Goal: Transaction & Acquisition: Book appointment/travel/reservation

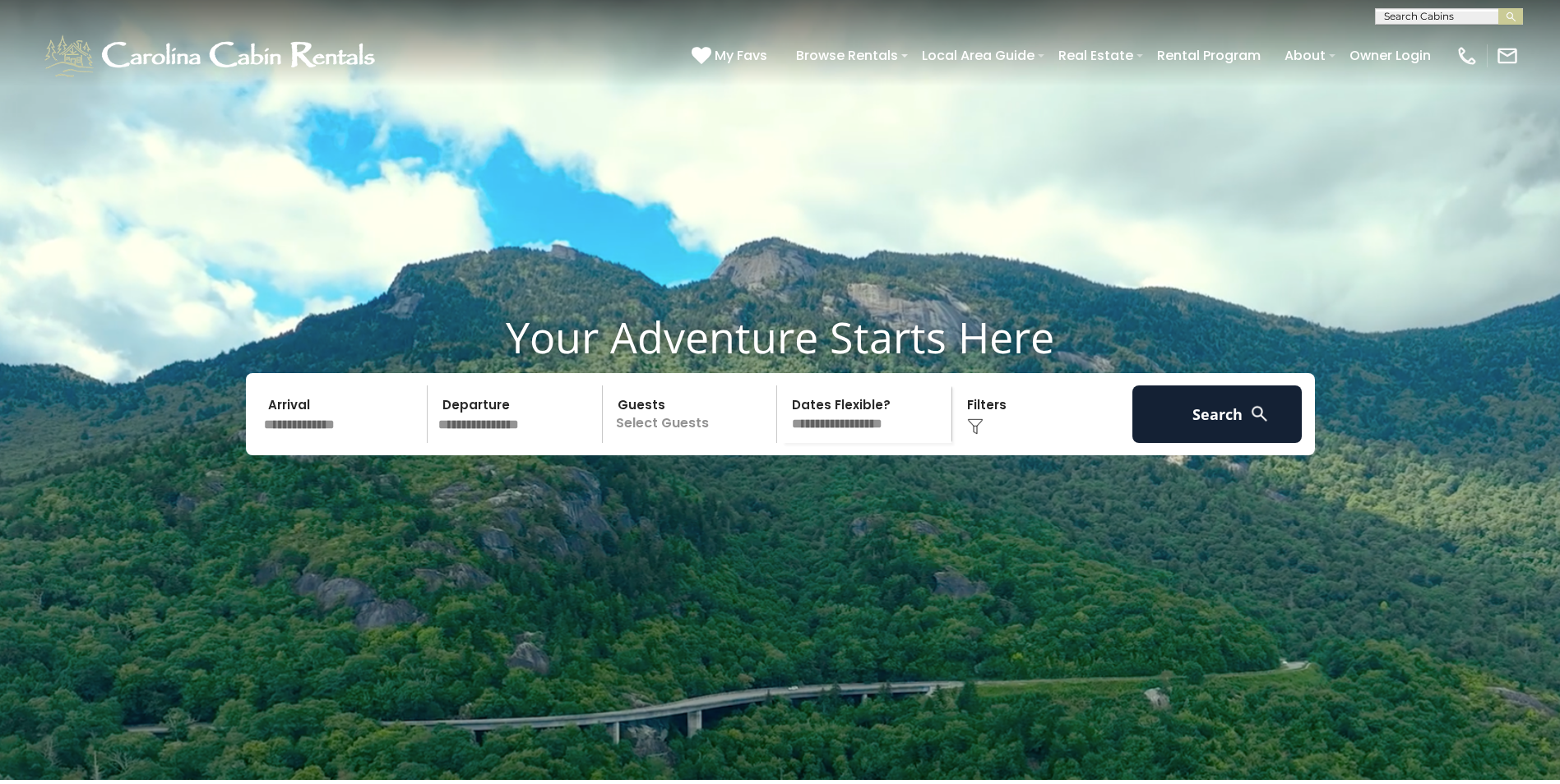
click at [351, 443] on input "text" at bounding box center [343, 414] width 170 height 57
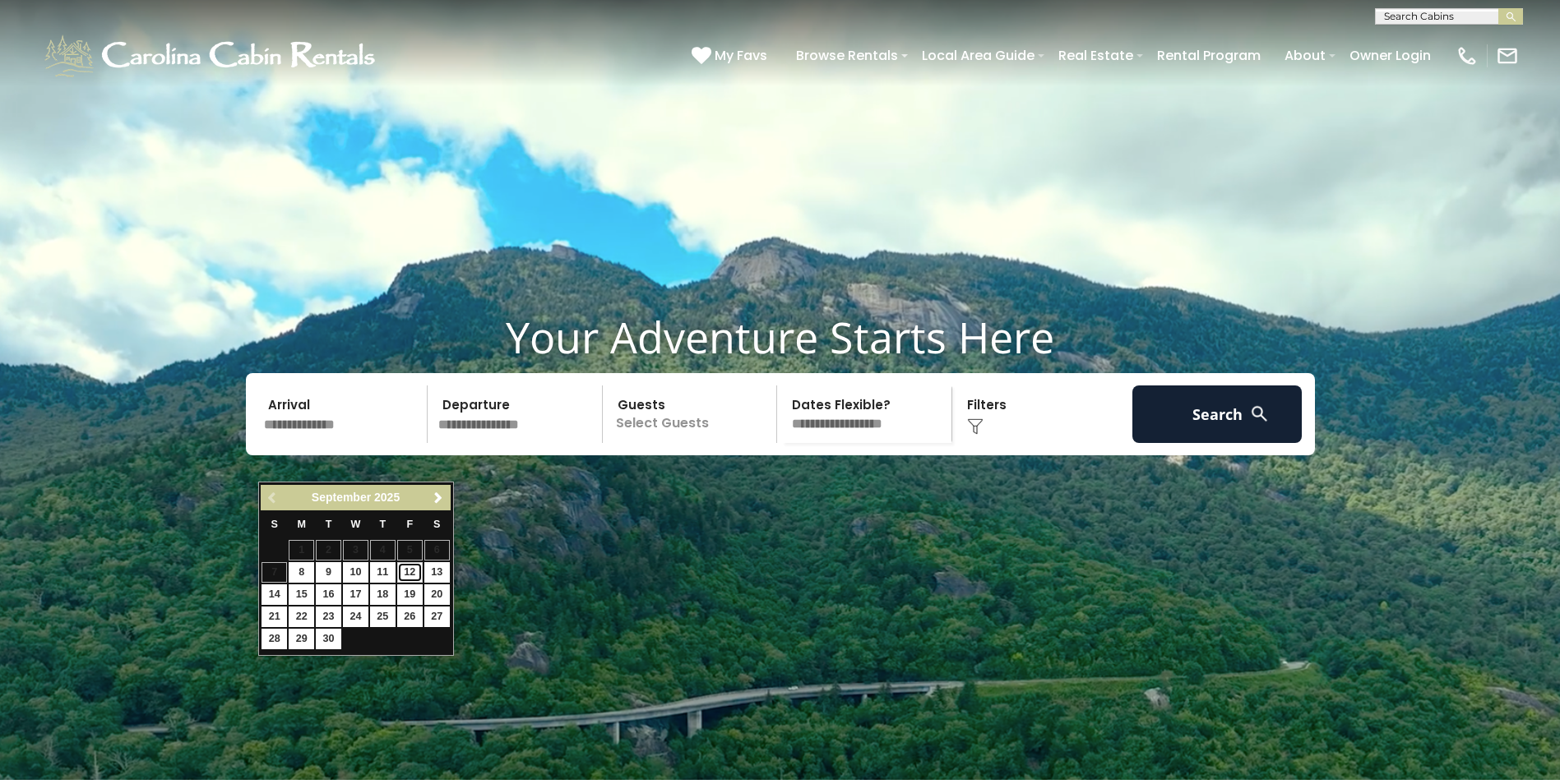
click at [405, 574] on link "12" at bounding box center [409, 572] width 25 height 21
type input "*******"
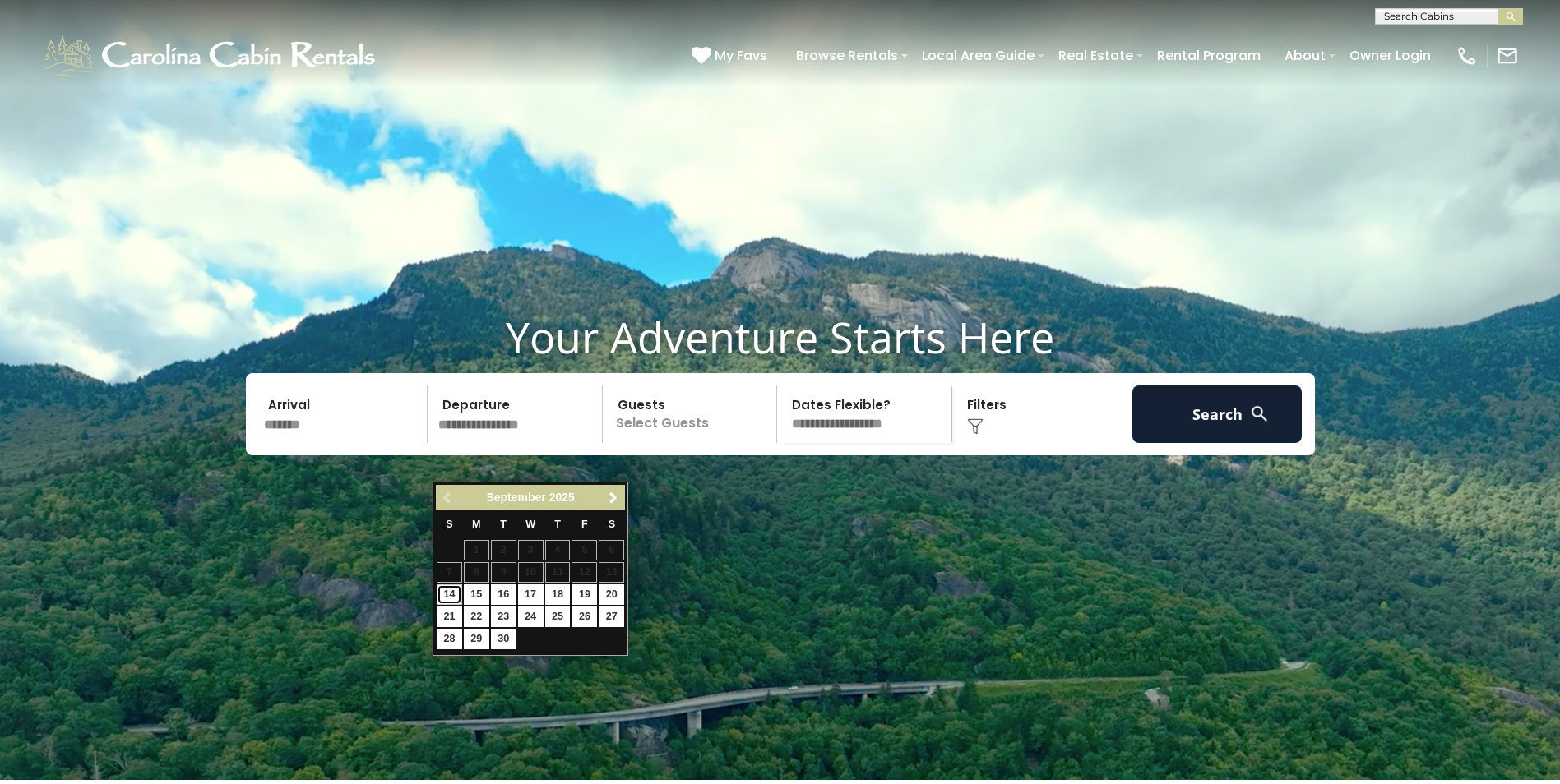
click at [449, 599] on link "14" at bounding box center [449, 595] width 25 height 21
type input "*******"
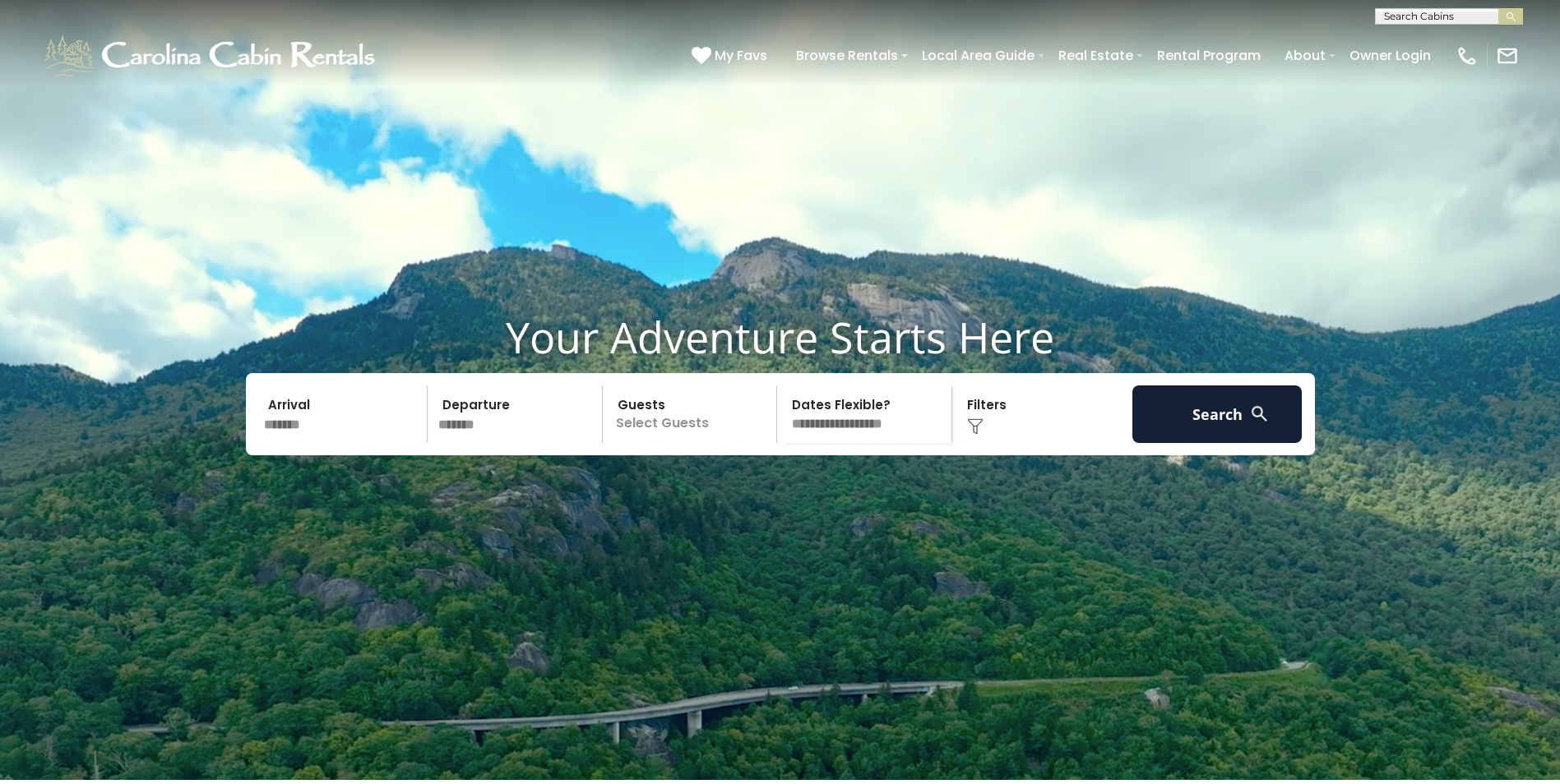
click at [694, 443] on p "Select Guests" at bounding box center [692, 414] width 169 height 57
click at [765, 492] on div "+" at bounding box center [772, 482] width 19 height 19
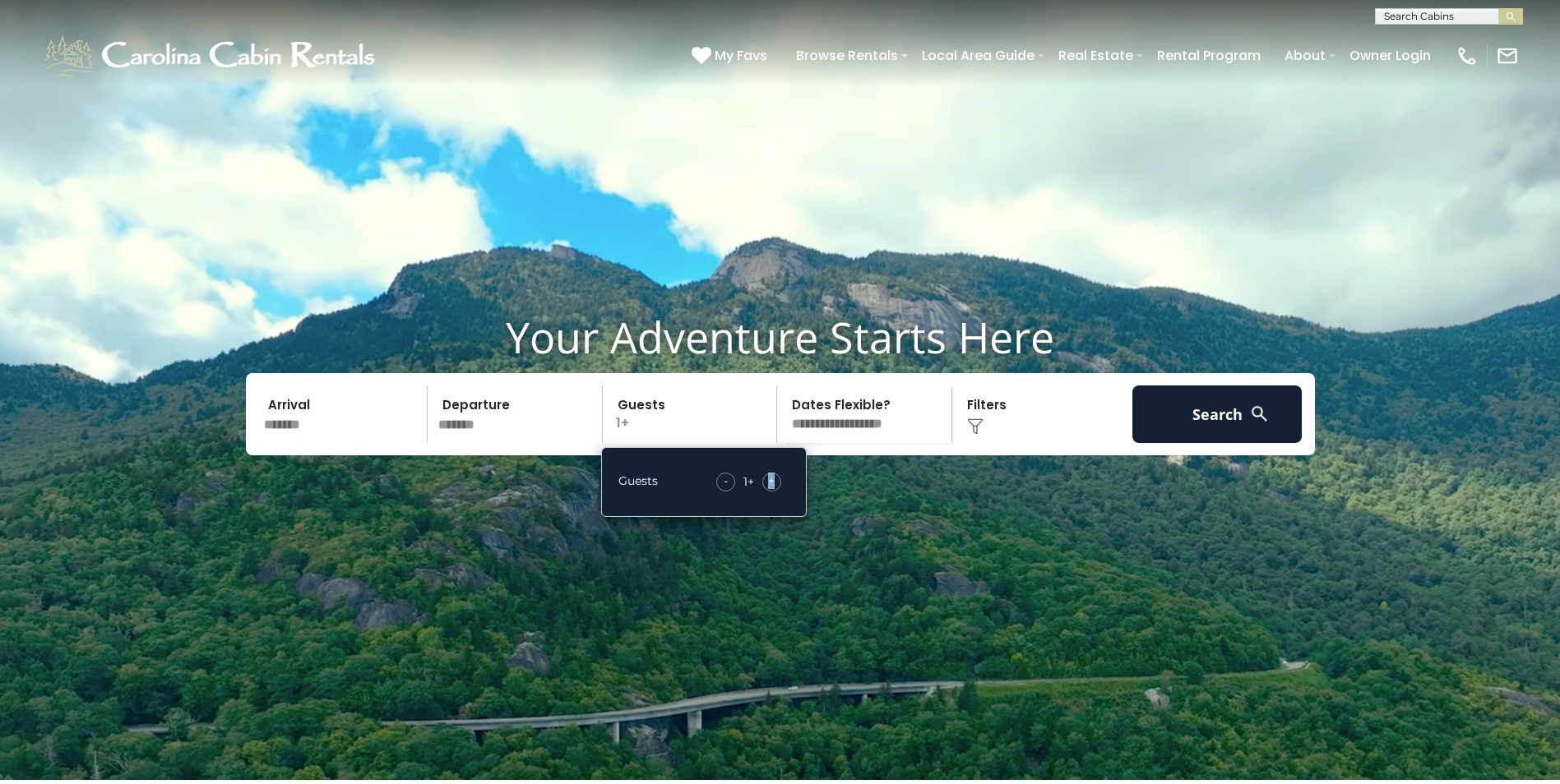
click at [765, 492] on div "+" at bounding box center [772, 482] width 19 height 19
drag, startPoint x: 765, startPoint y: 519, endPoint x: 689, endPoint y: 456, distance: 98.7
click at [689, 443] on p "2+" at bounding box center [692, 414] width 169 height 57
click at [994, 443] on div "Click to Choose" at bounding box center [1042, 414] width 170 height 57
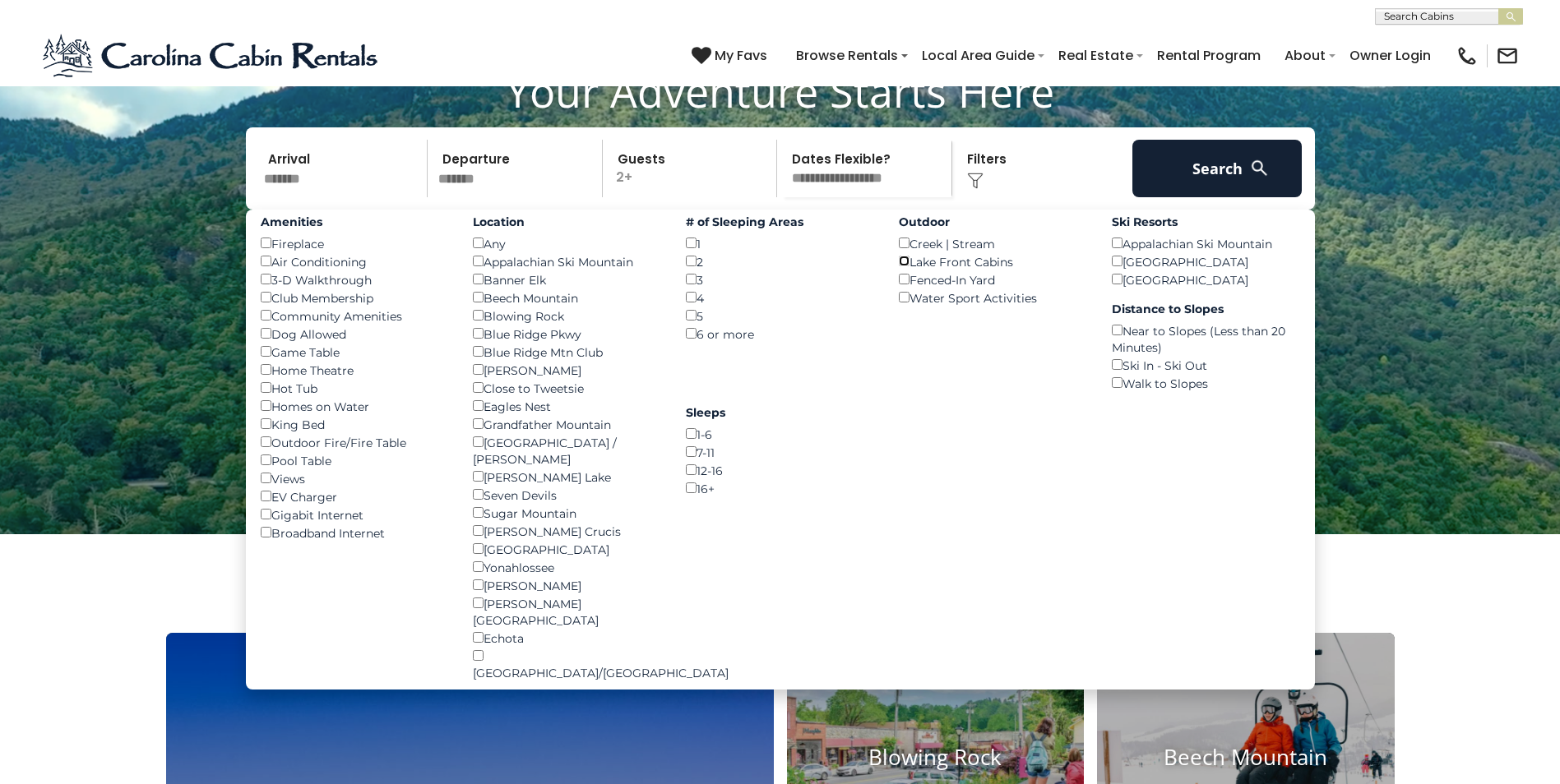
scroll to position [246, 0]
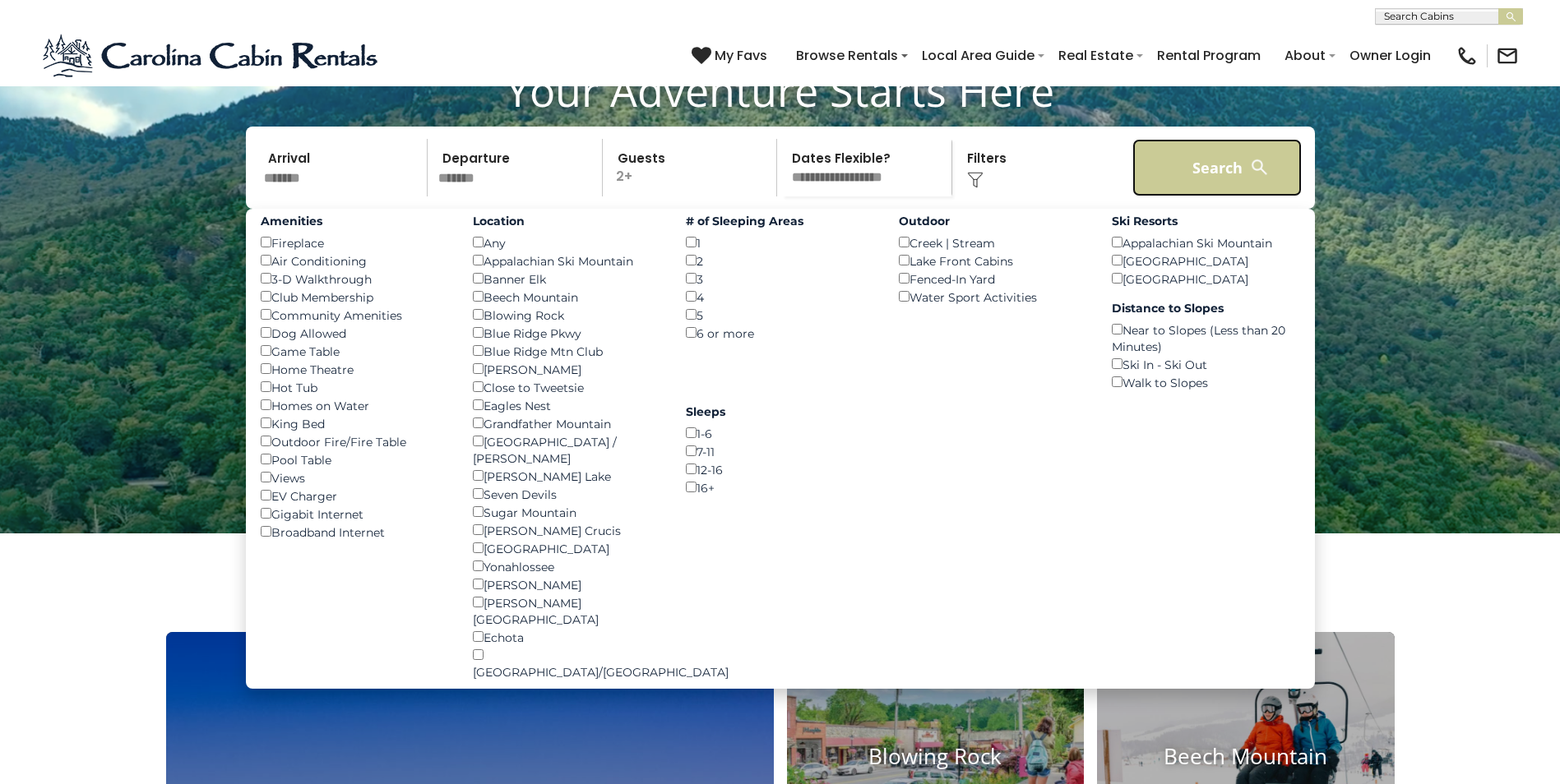
click at [1219, 196] on button "Search" at bounding box center [1217, 167] width 170 height 57
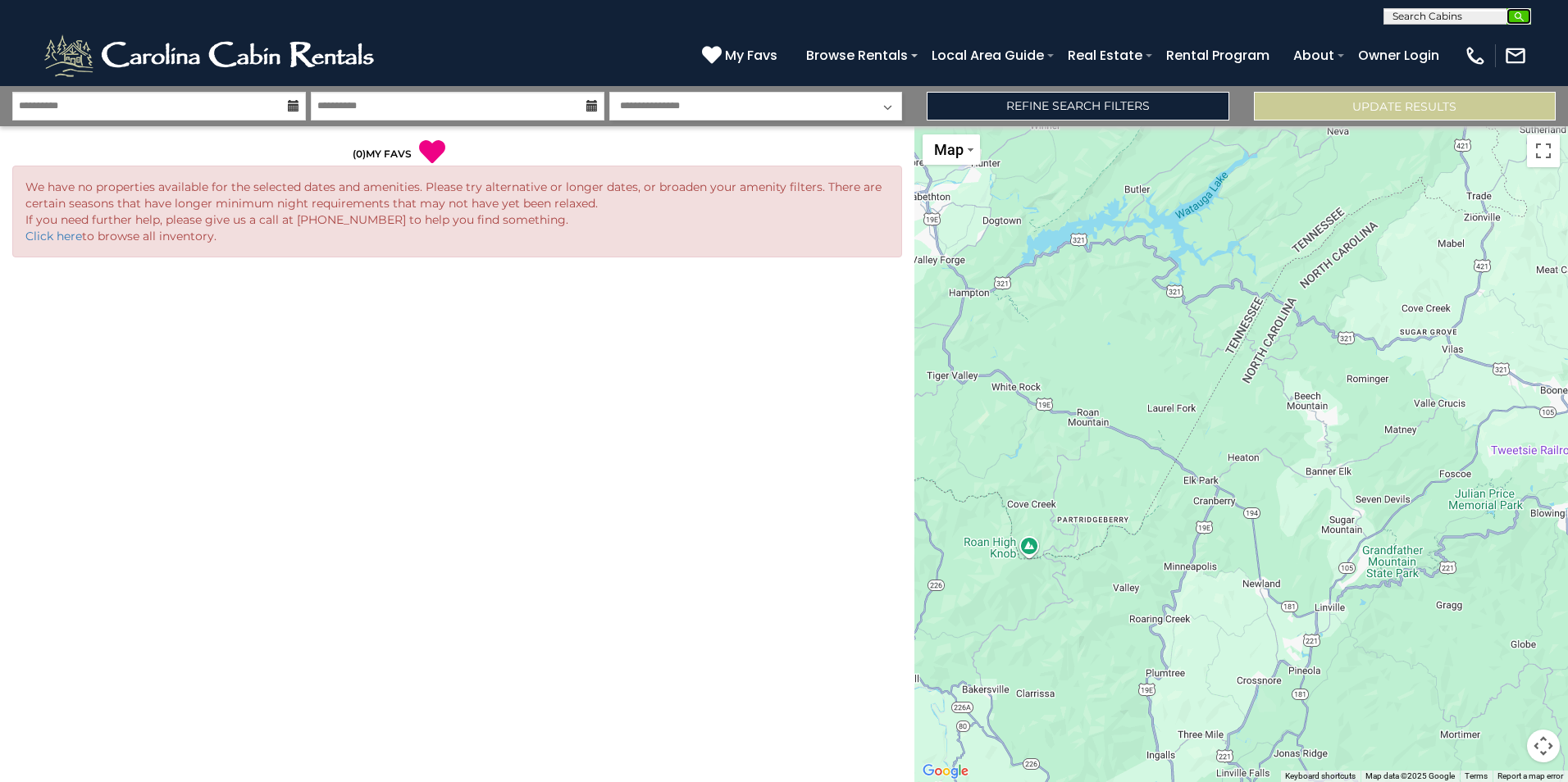
click at [1517, 21] on img "submit" at bounding box center [1519, 16] width 12 height 12
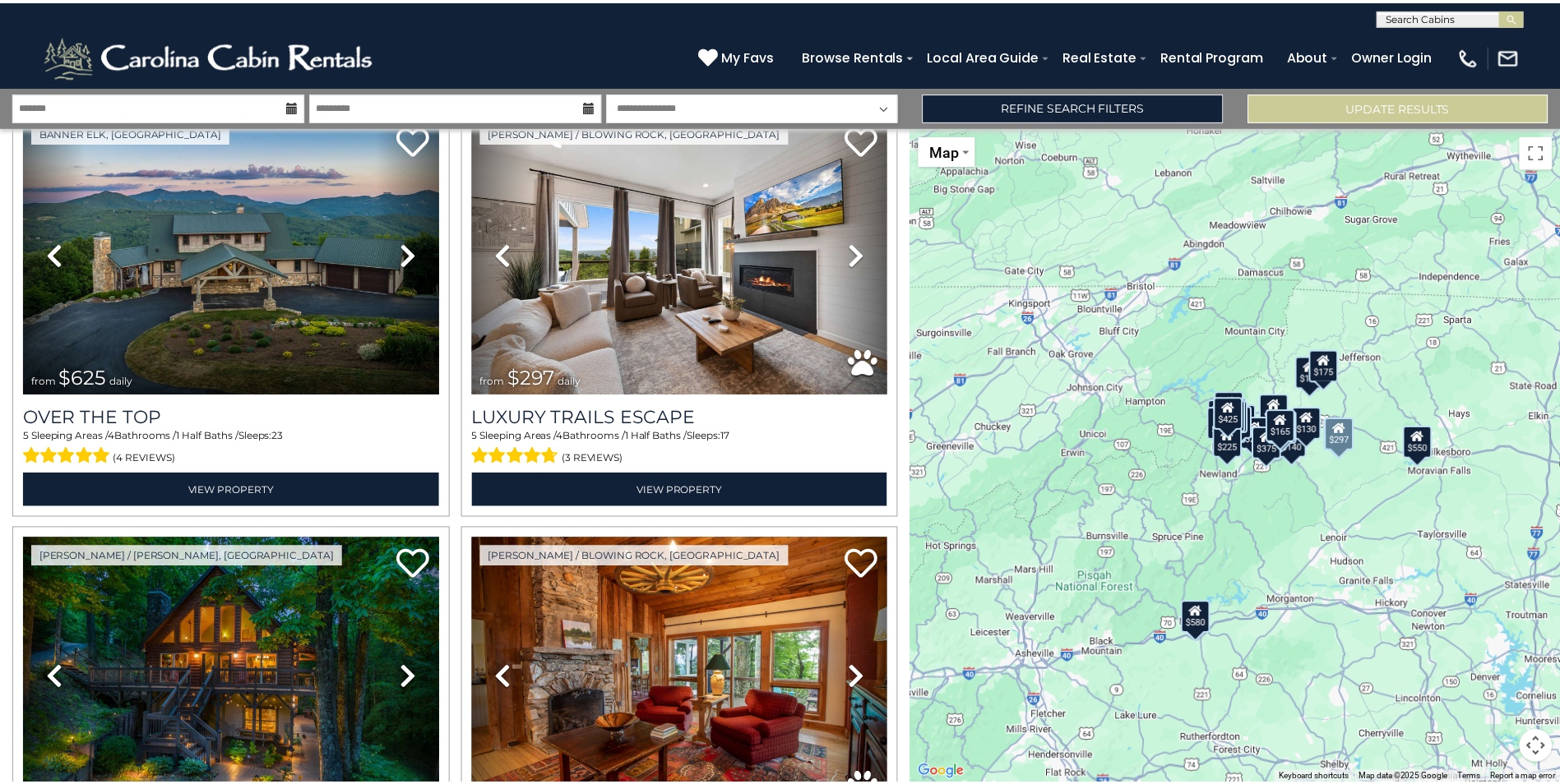
scroll to position [82, 0]
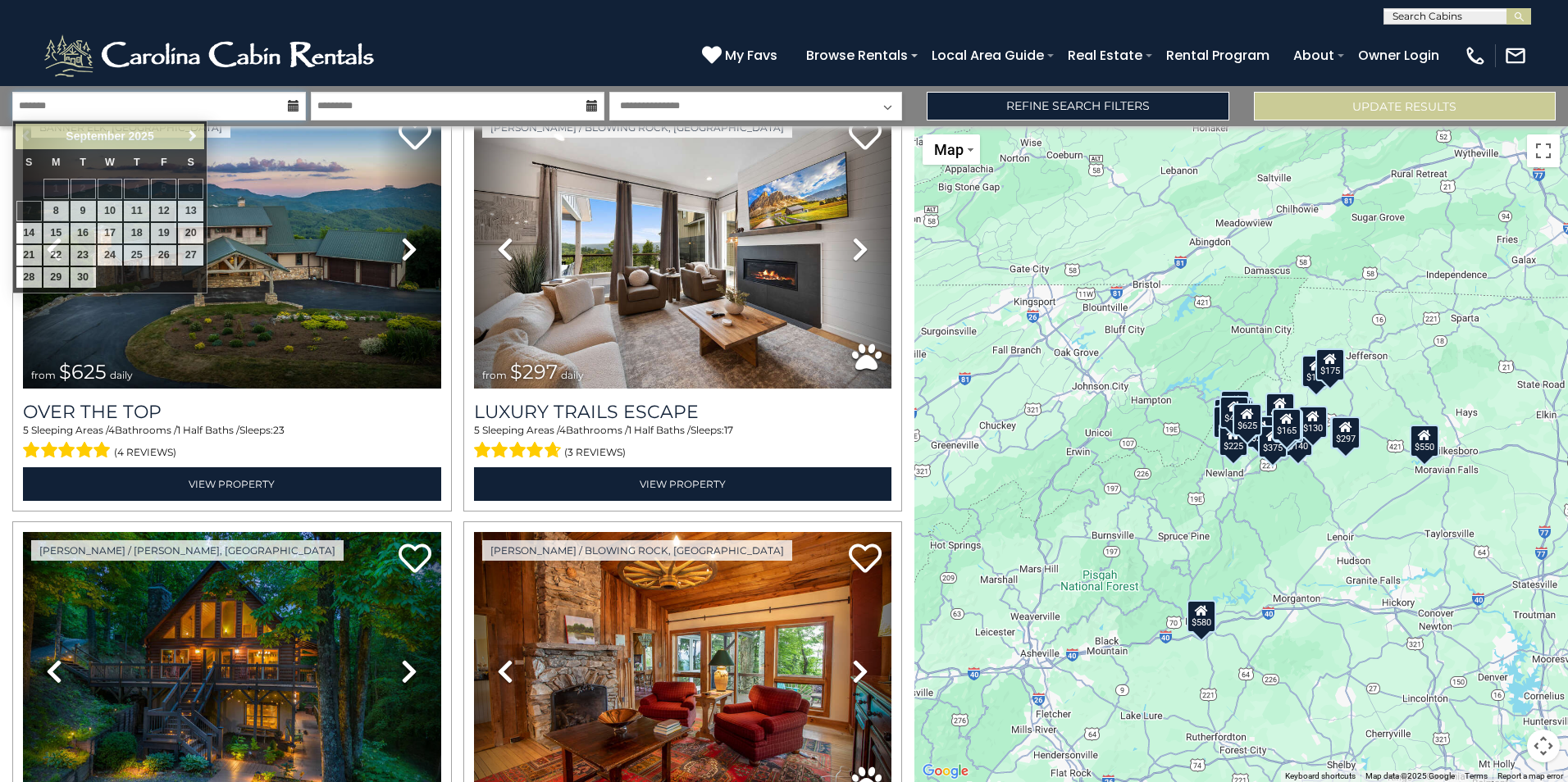
click at [146, 109] on input "text" at bounding box center [158, 106] width 294 height 29
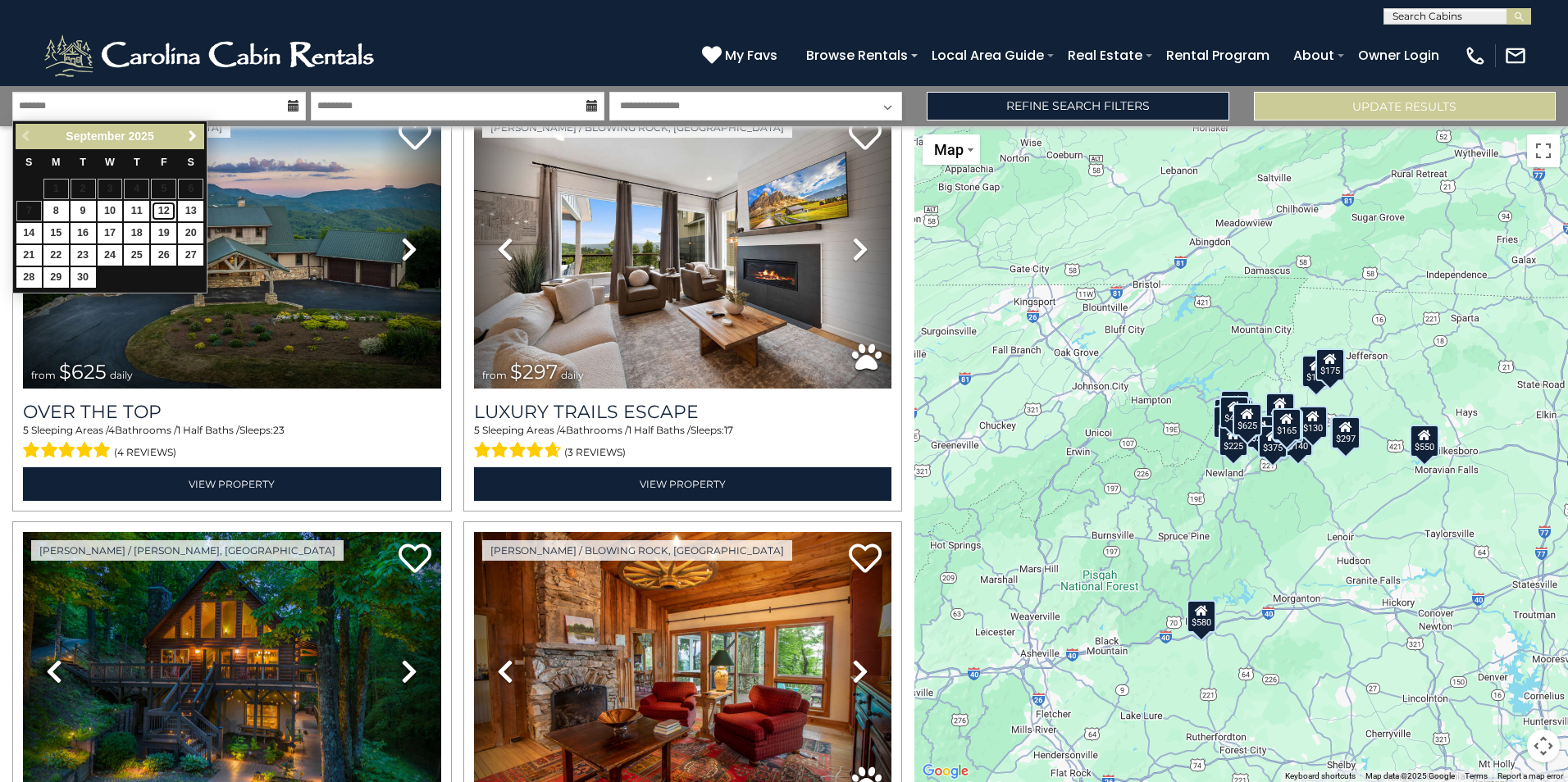
click at [158, 214] on link "12" at bounding box center [163, 211] width 25 height 21
type input "*******"
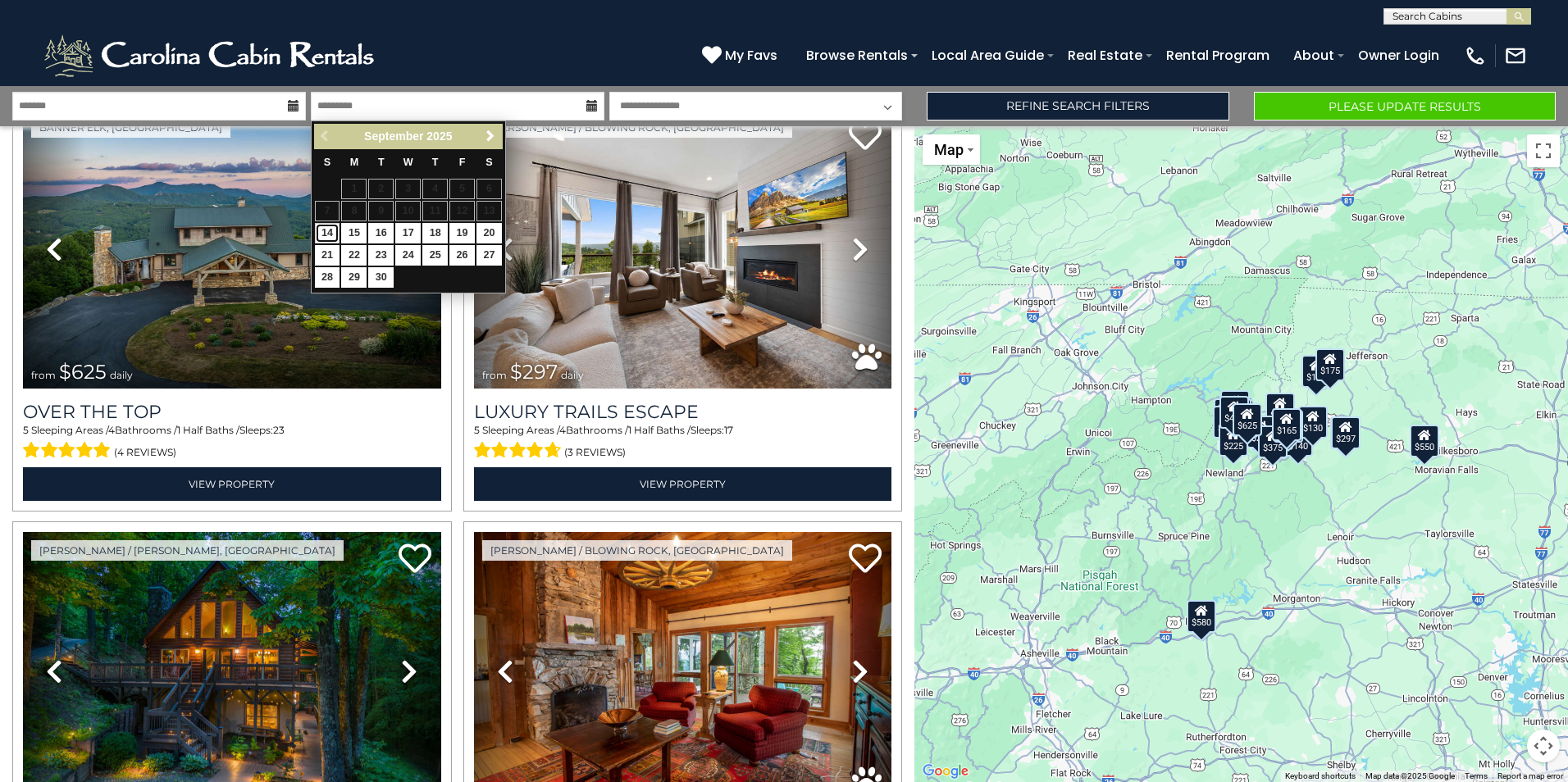
click at [323, 235] on link "14" at bounding box center [327, 233] width 25 height 21
type input "*******"
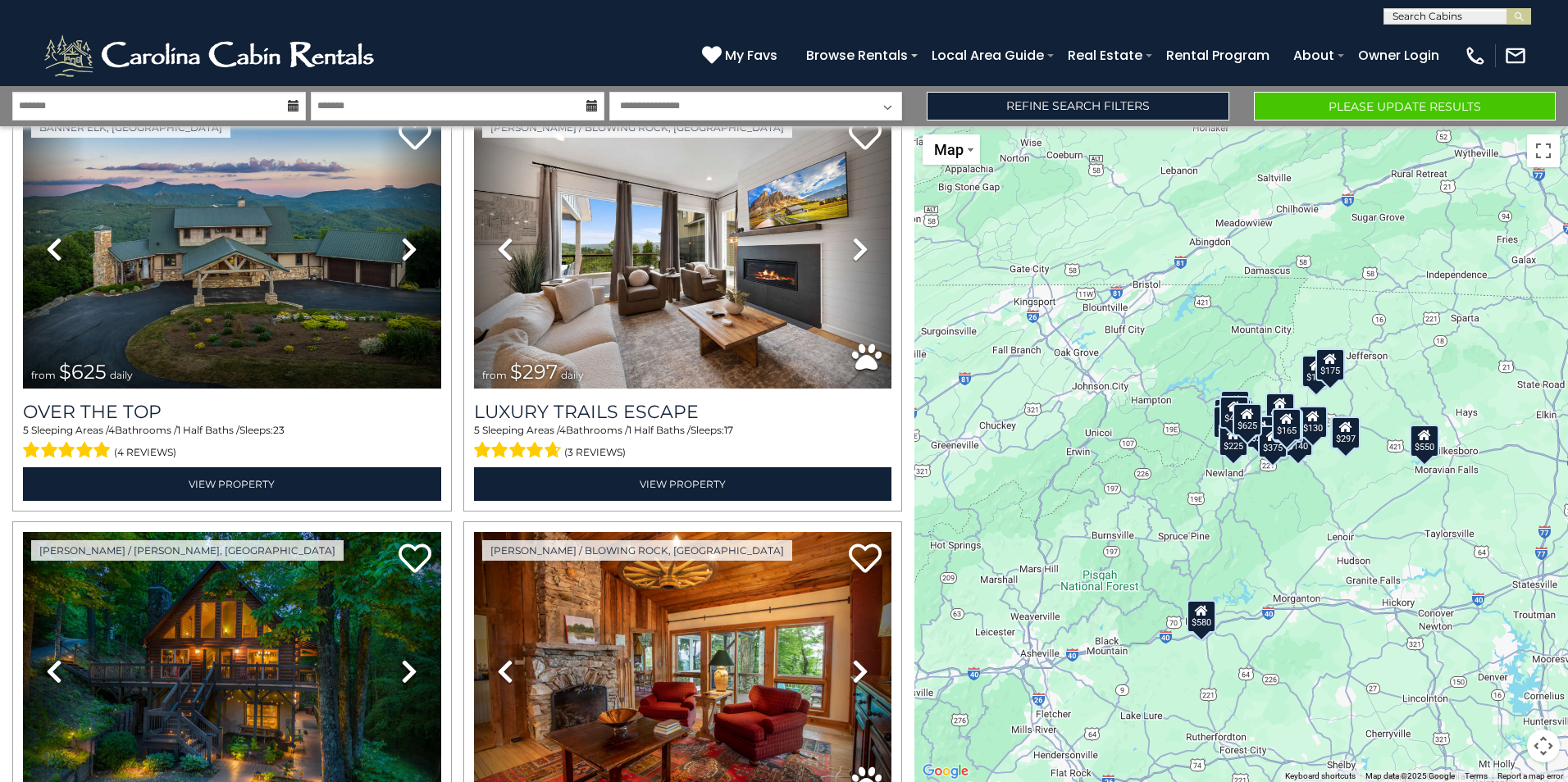
click at [1332, 376] on div "$175" at bounding box center [1329, 365] width 29 height 33
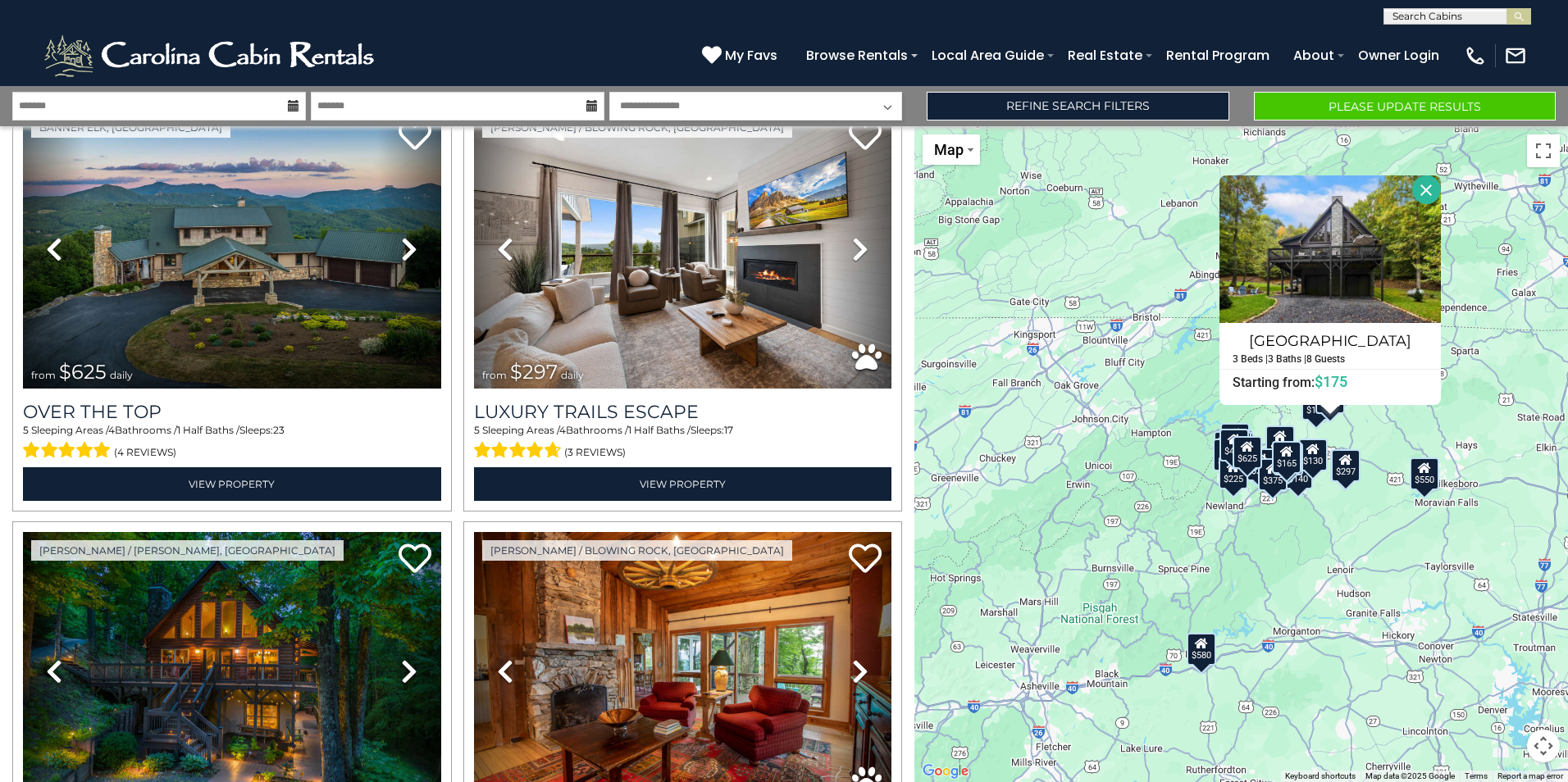
click at [1278, 434] on icon at bounding box center [1280, 436] width 13 height 11
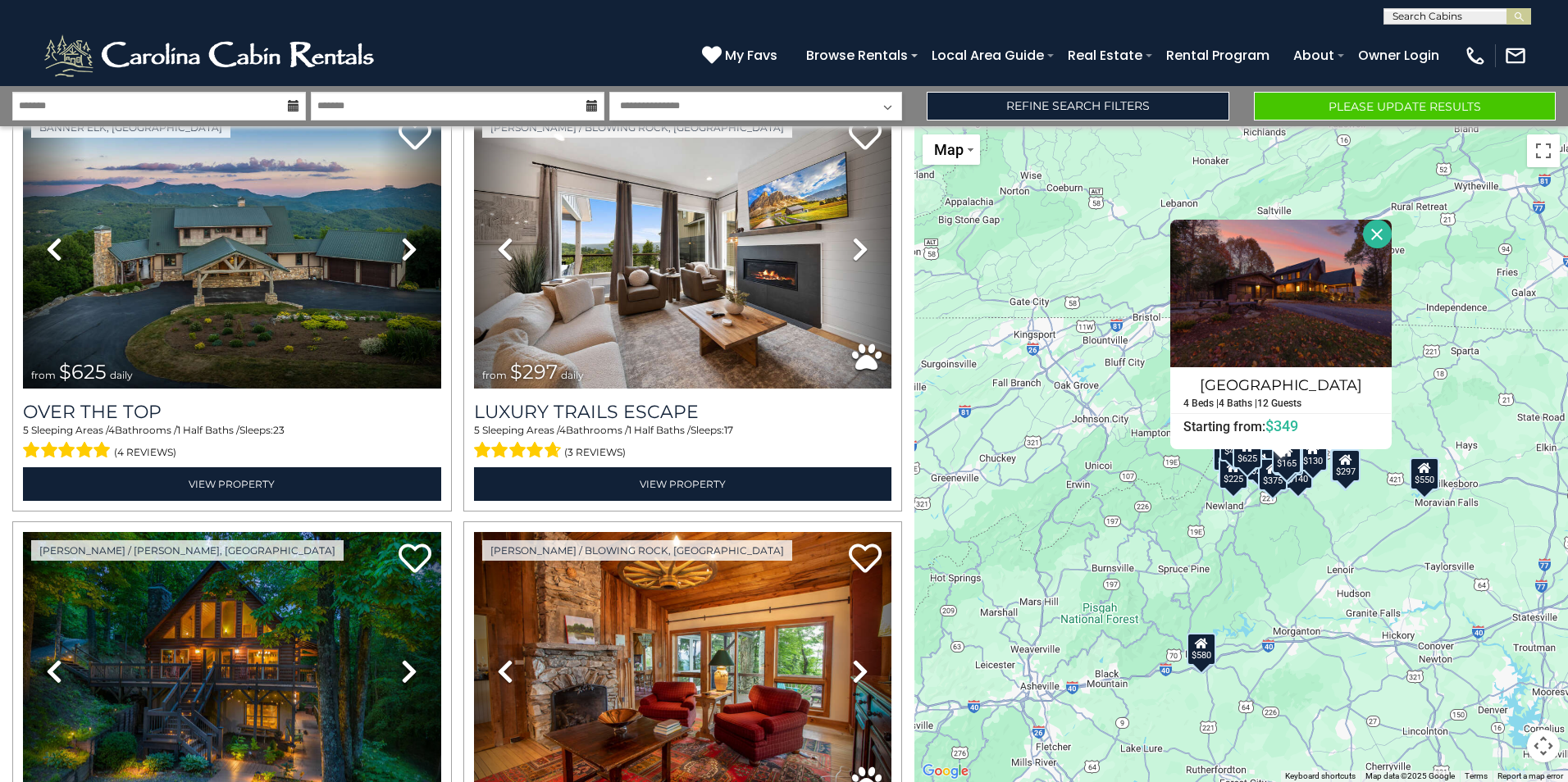
click at [1346, 468] on div "$297" at bounding box center [1345, 465] width 29 height 33
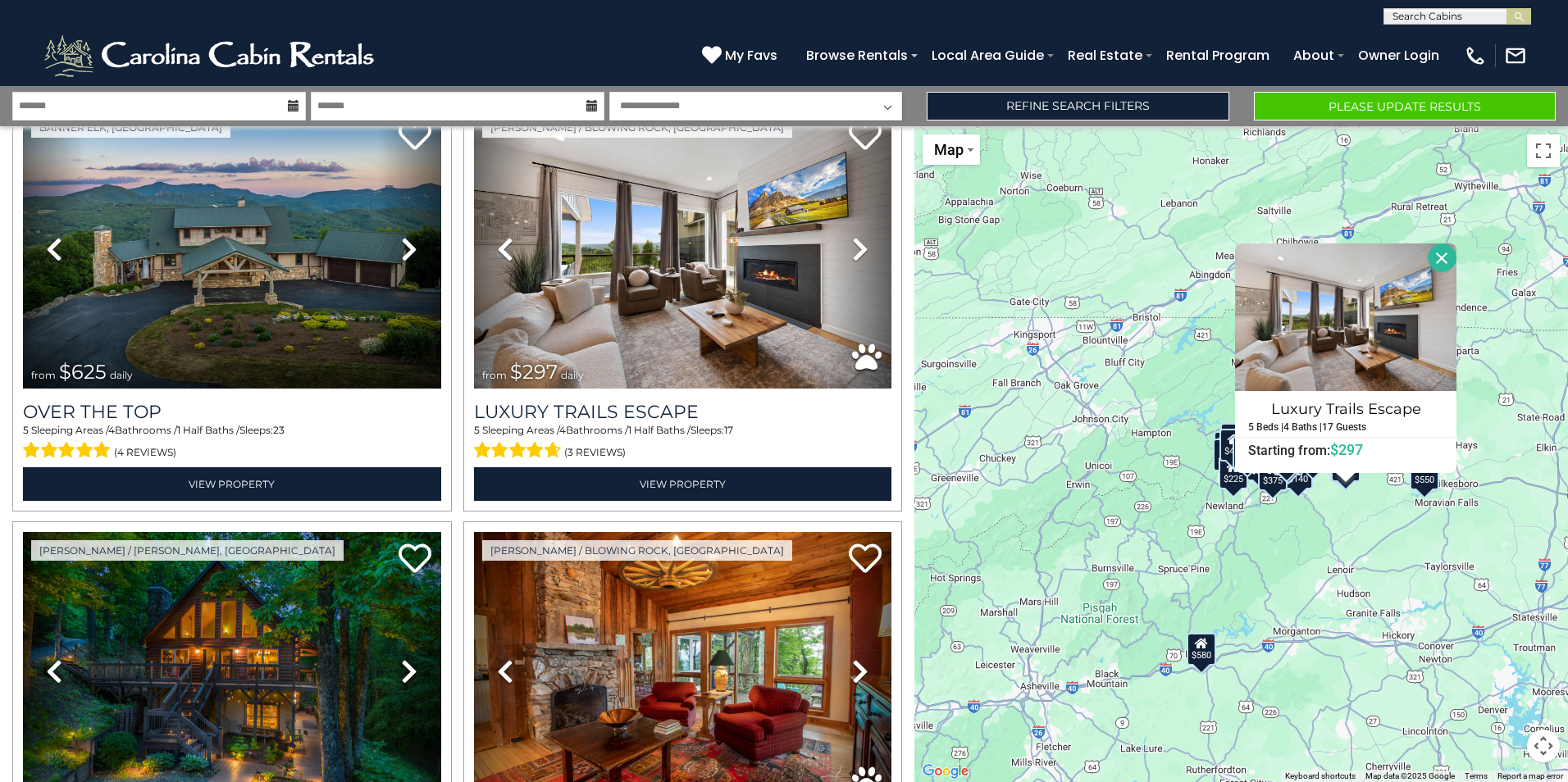
click at [1301, 486] on div "$140" at bounding box center [1298, 473] width 29 height 33
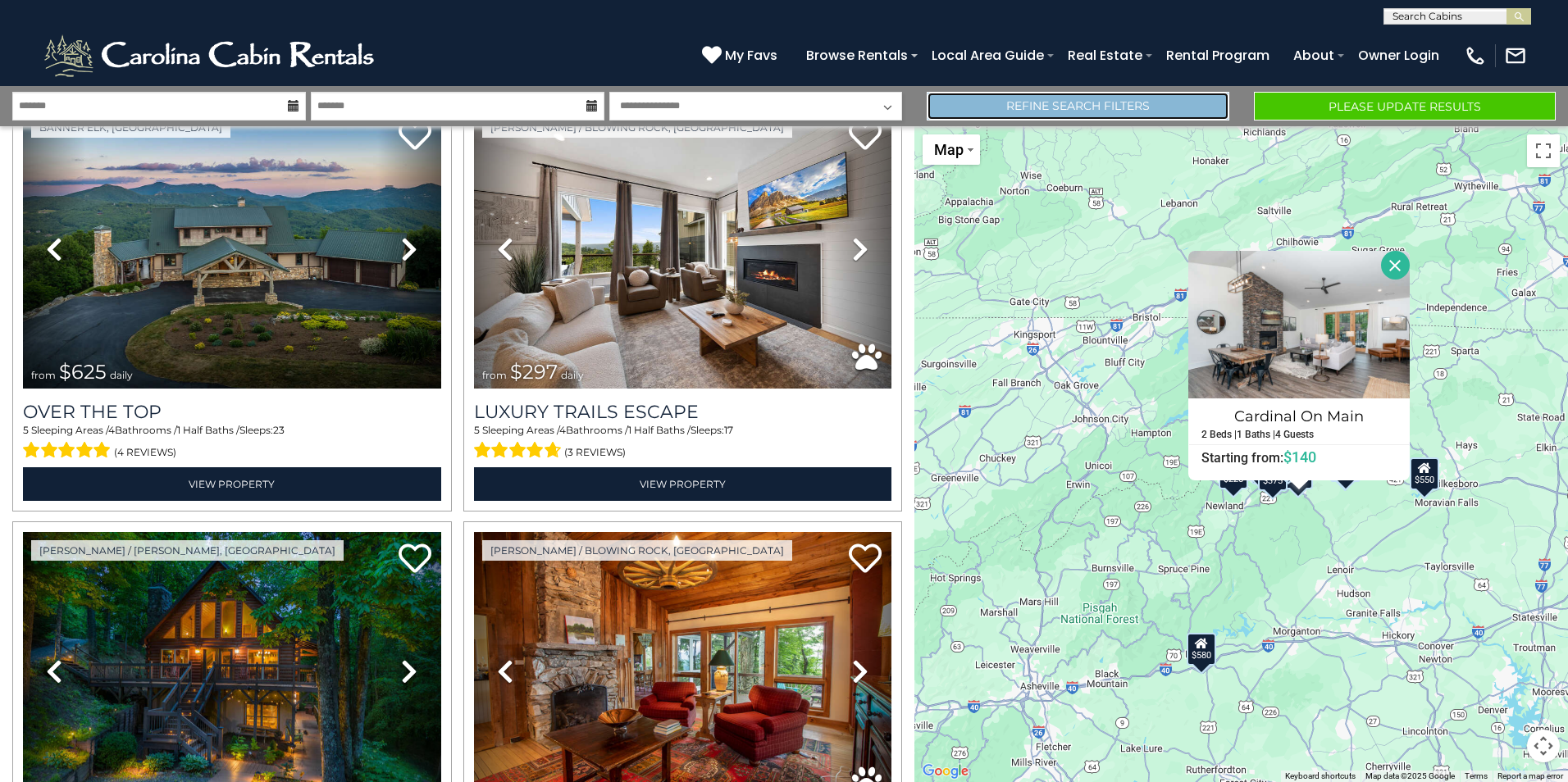
click at [1082, 108] on link "Refine Search Filters" at bounding box center [1078, 106] width 302 height 29
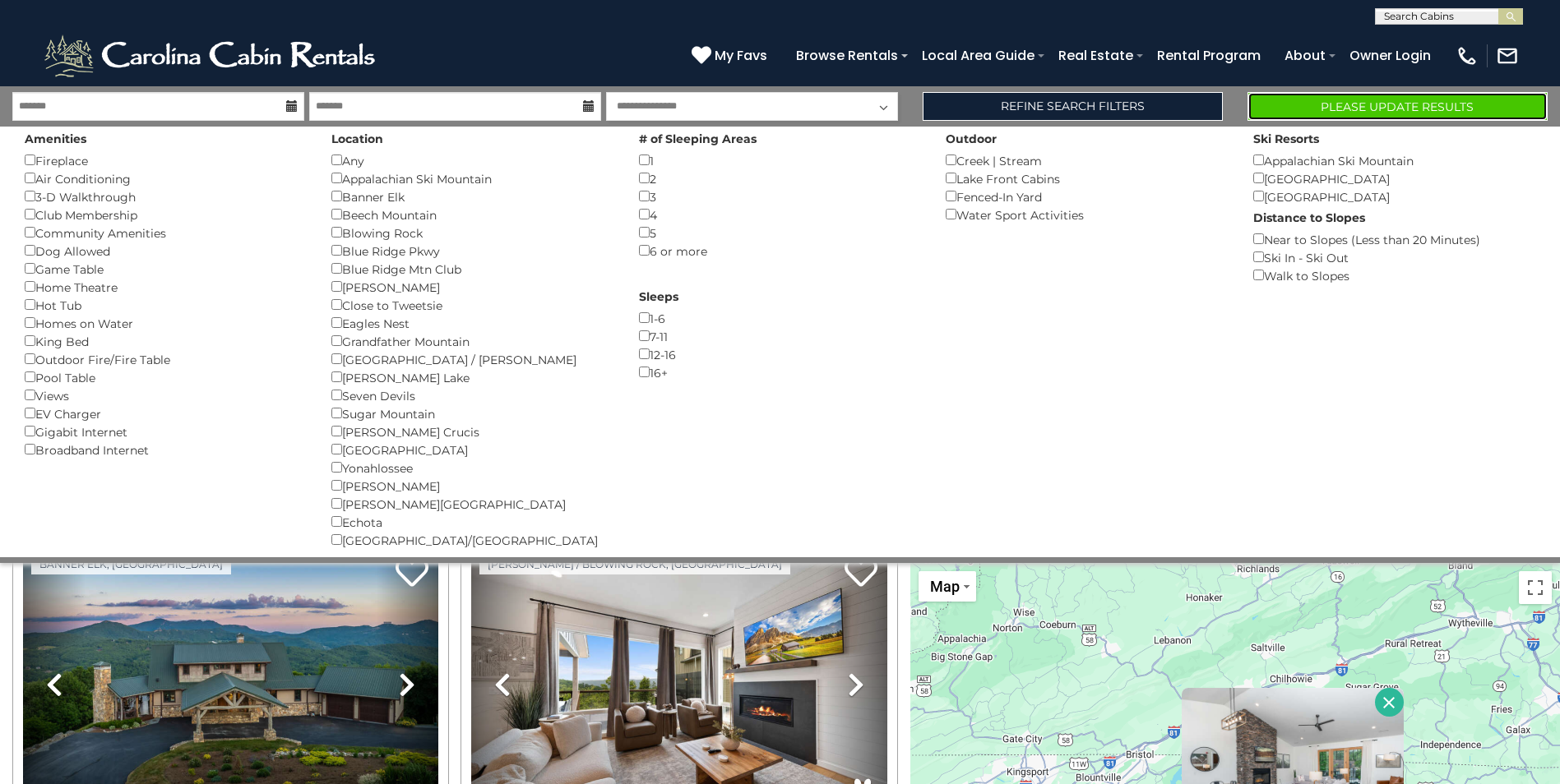
click at [1364, 102] on button "Please Update Results" at bounding box center [1397, 106] width 300 height 29
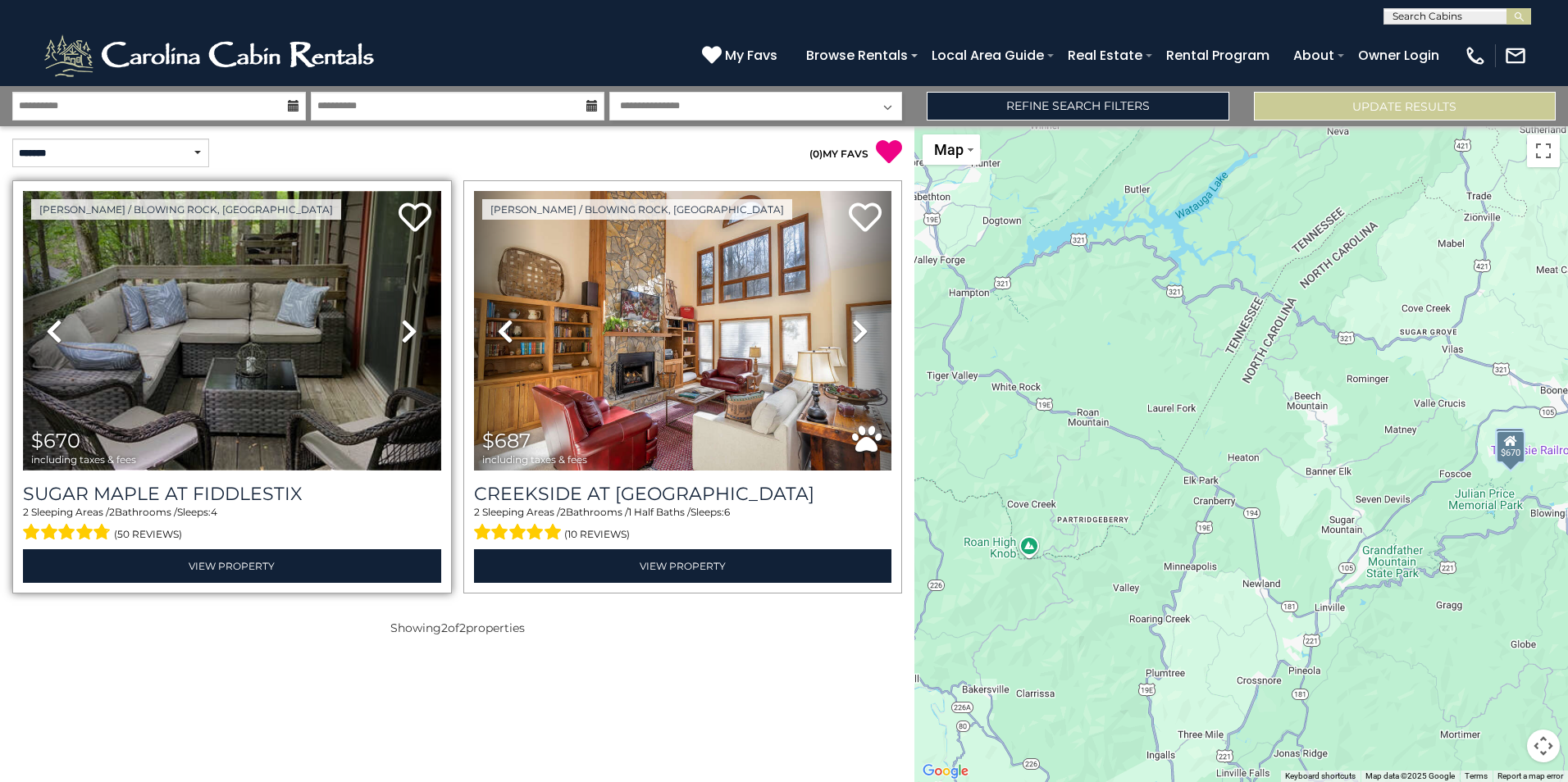
click at [220, 356] on img at bounding box center [232, 331] width 418 height 279
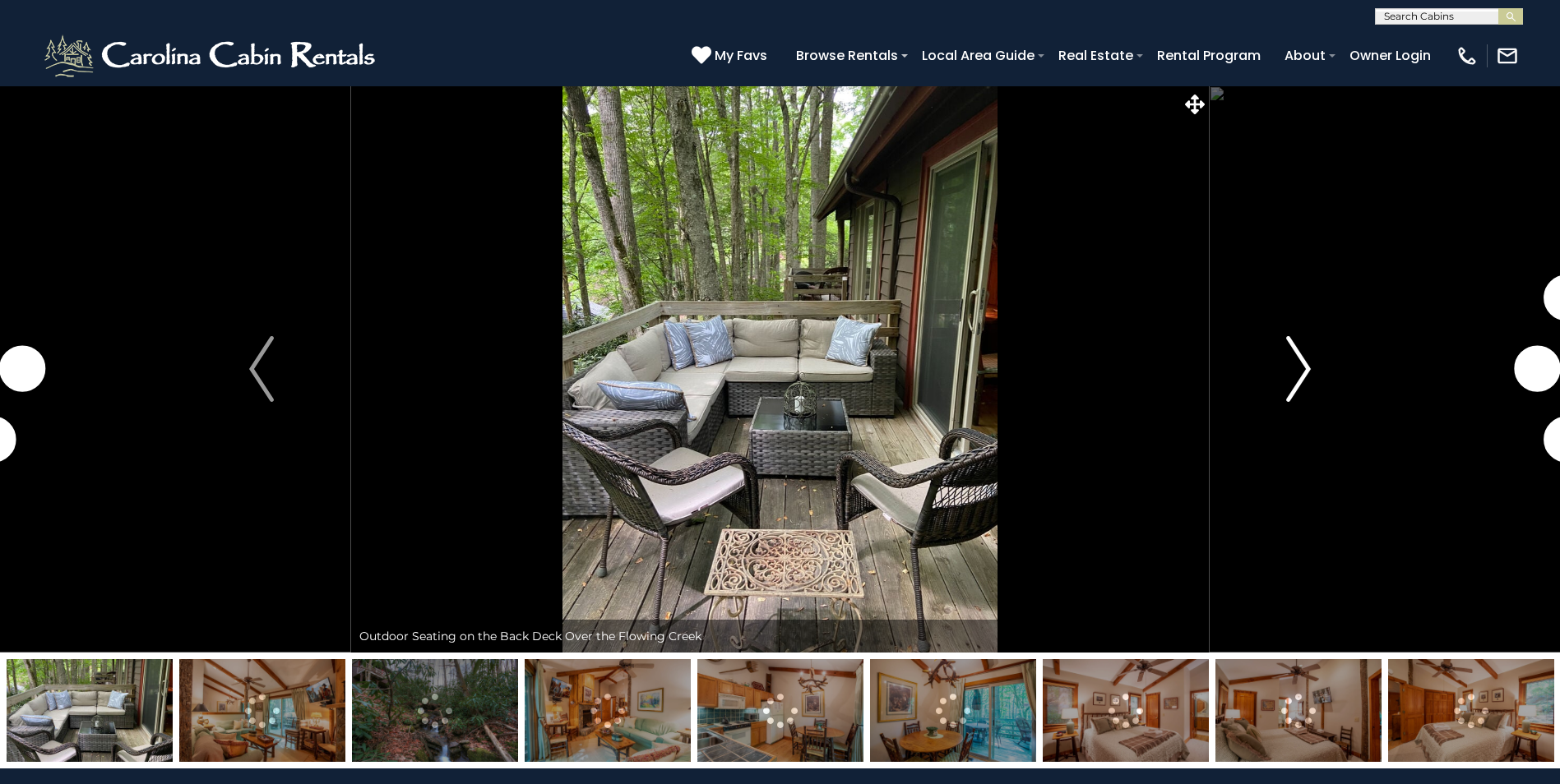
click at [1300, 364] on img "Next" at bounding box center [1299, 369] width 24 height 66
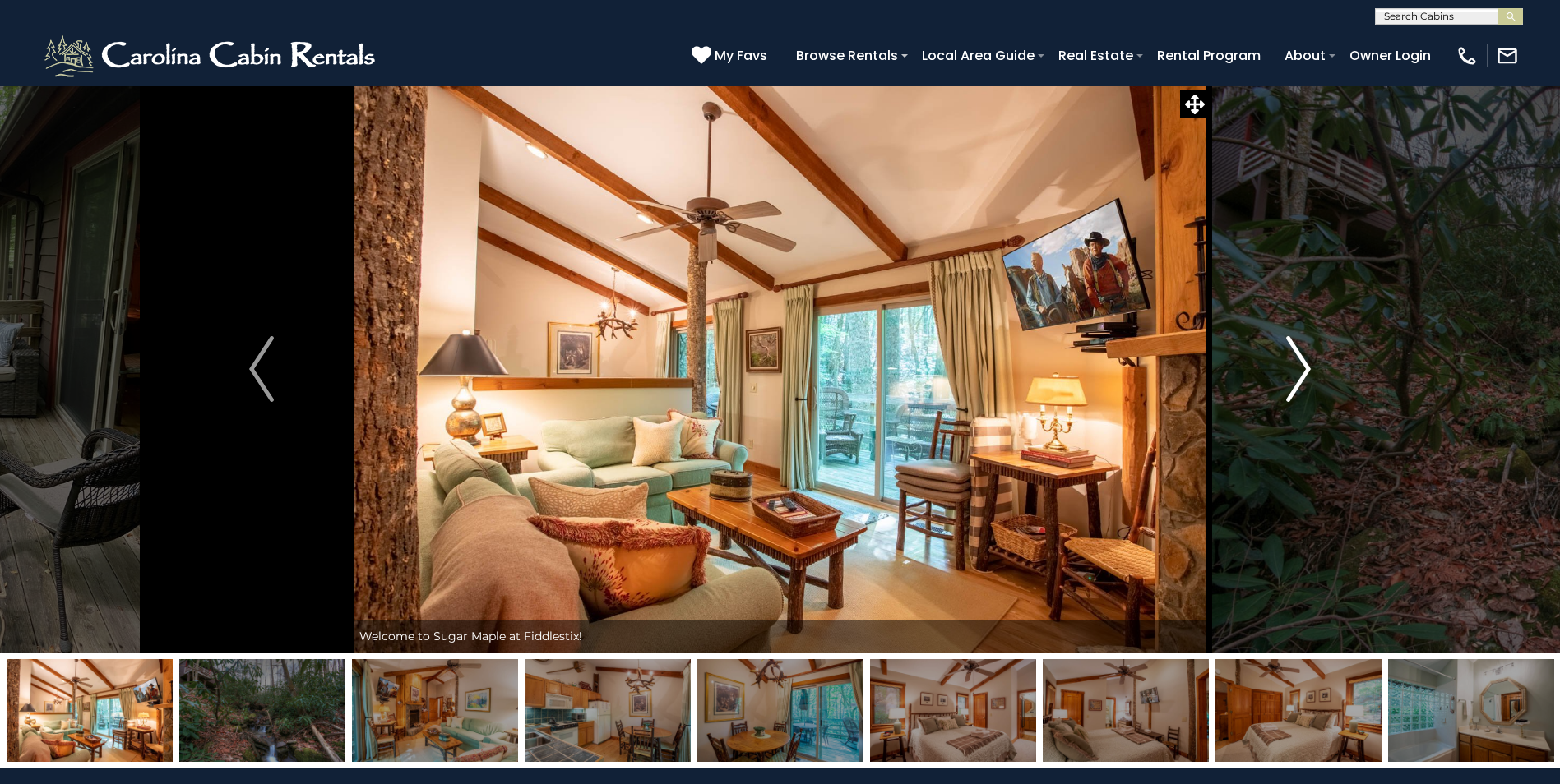
click at [1300, 364] on img "Next" at bounding box center [1299, 369] width 24 height 66
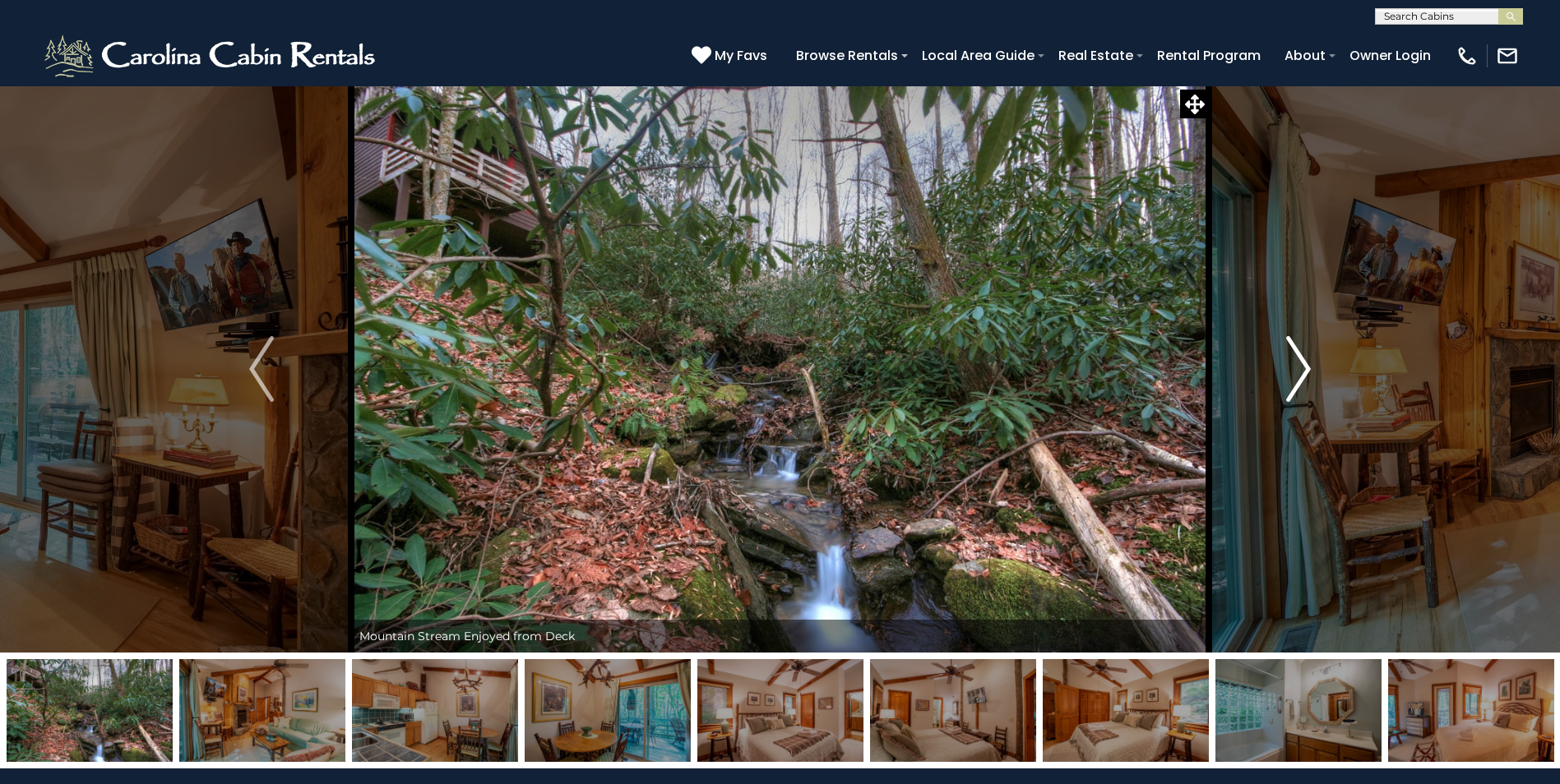
click at [1300, 364] on img "Next" at bounding box center [1299, 369] width 24 height 66
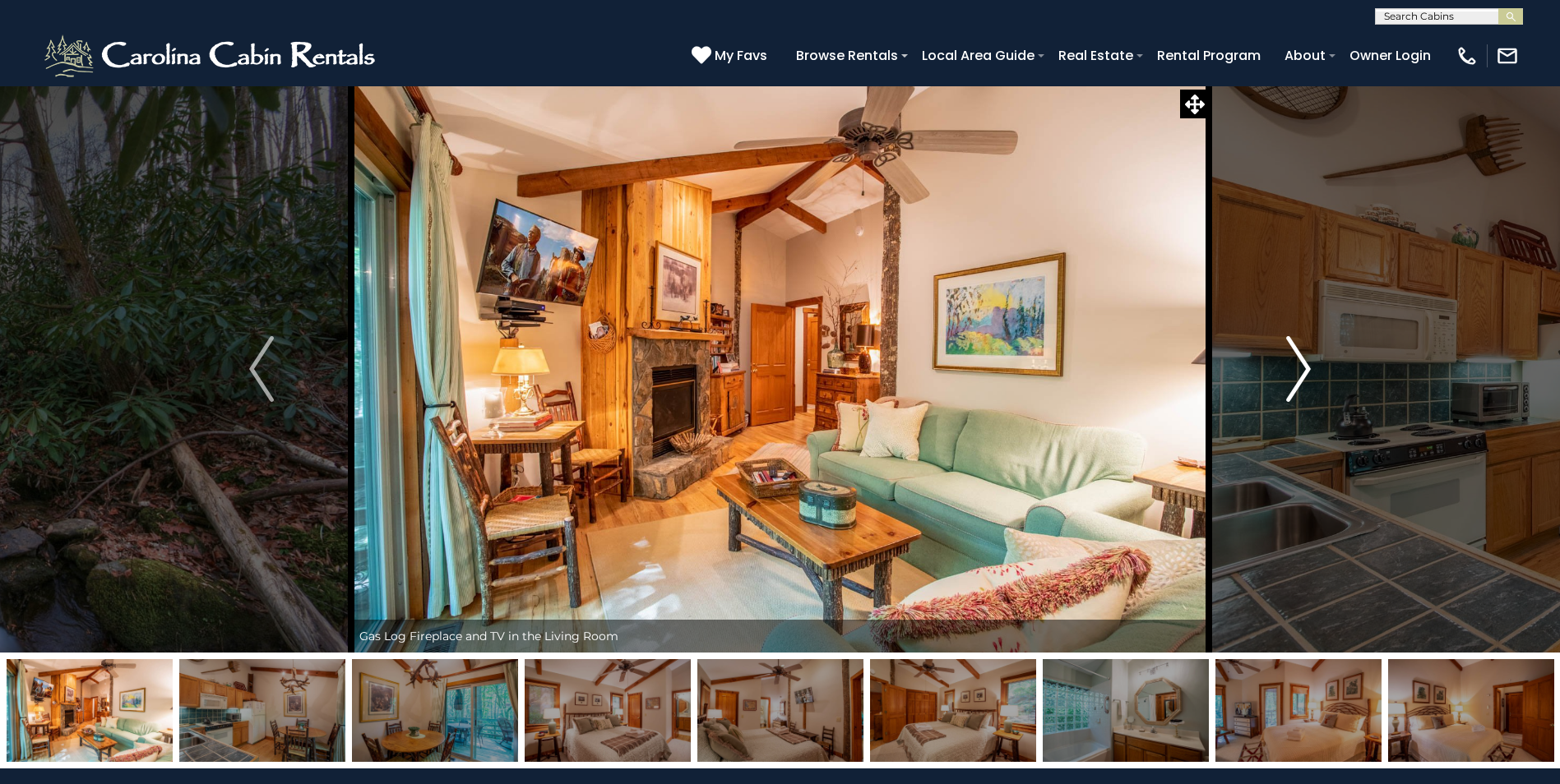
click at [1300, 364] on img "Next" at bounding box center [1299, 369] width 24 height 66
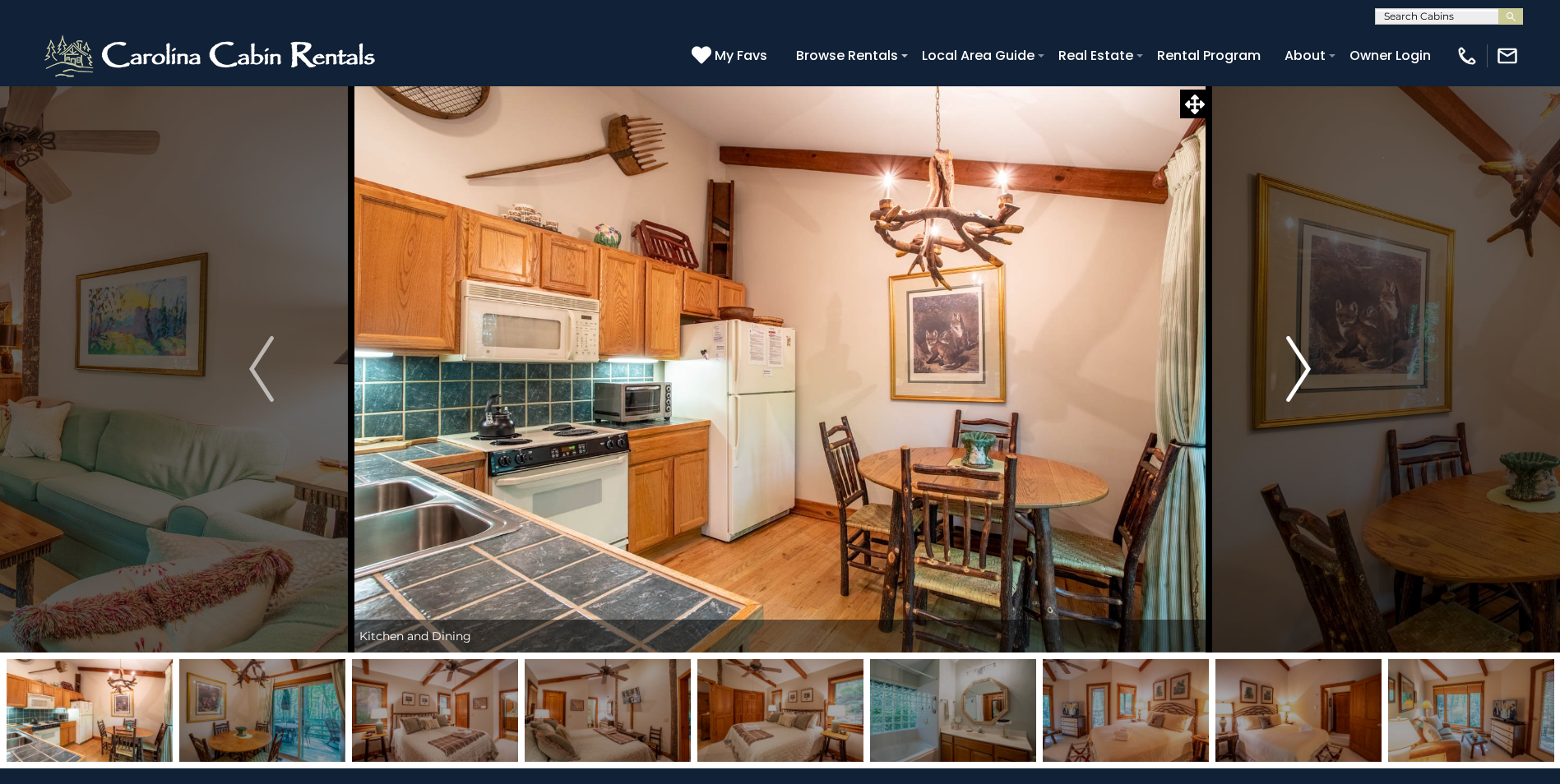
click at [1300, 364] on img "Next" at bounding box center [1299, 369] width 24 height 66
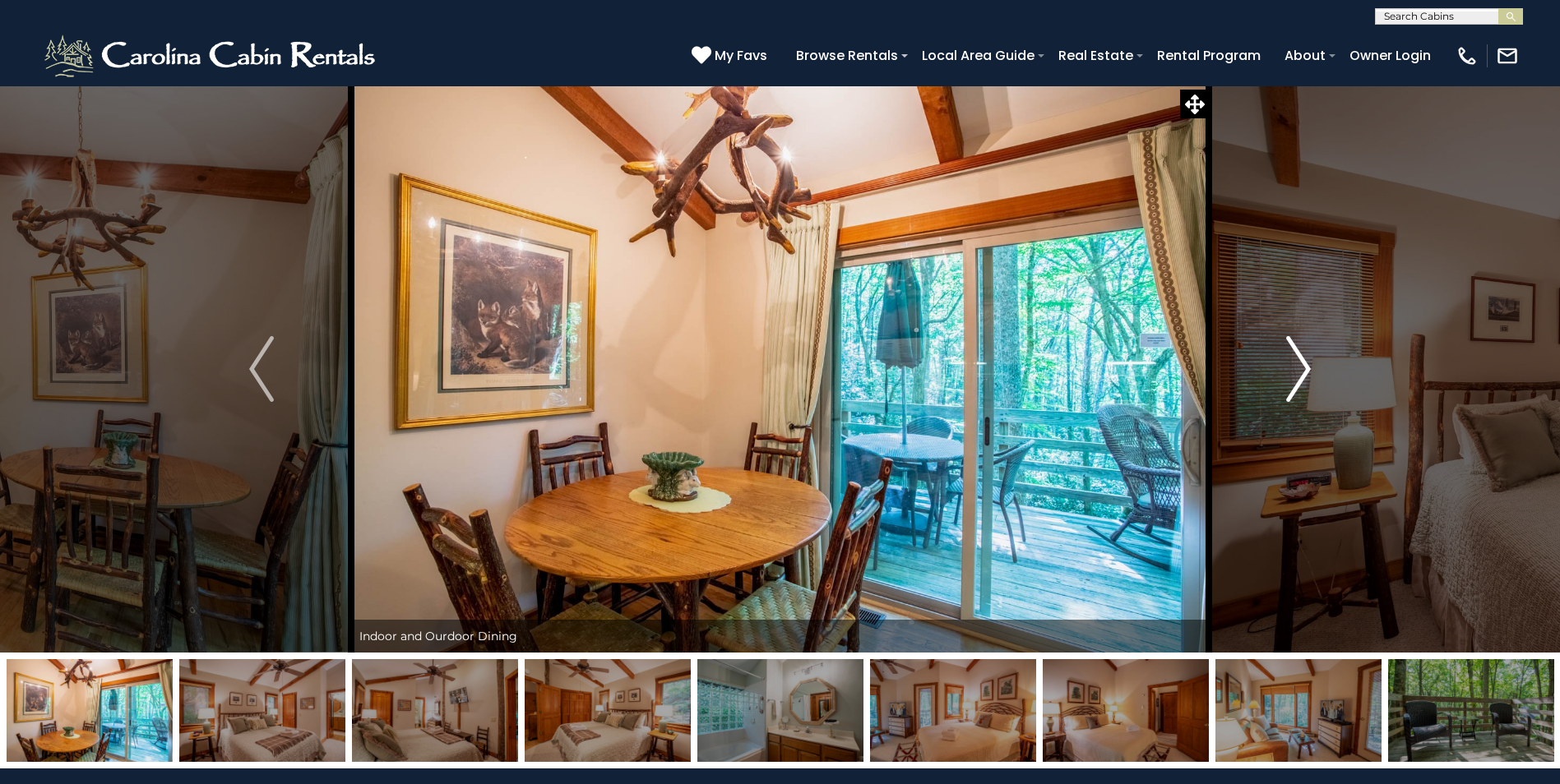
click at [1300, 364] on img "Next" at bounding box center [1299, 369] width 24 height 66
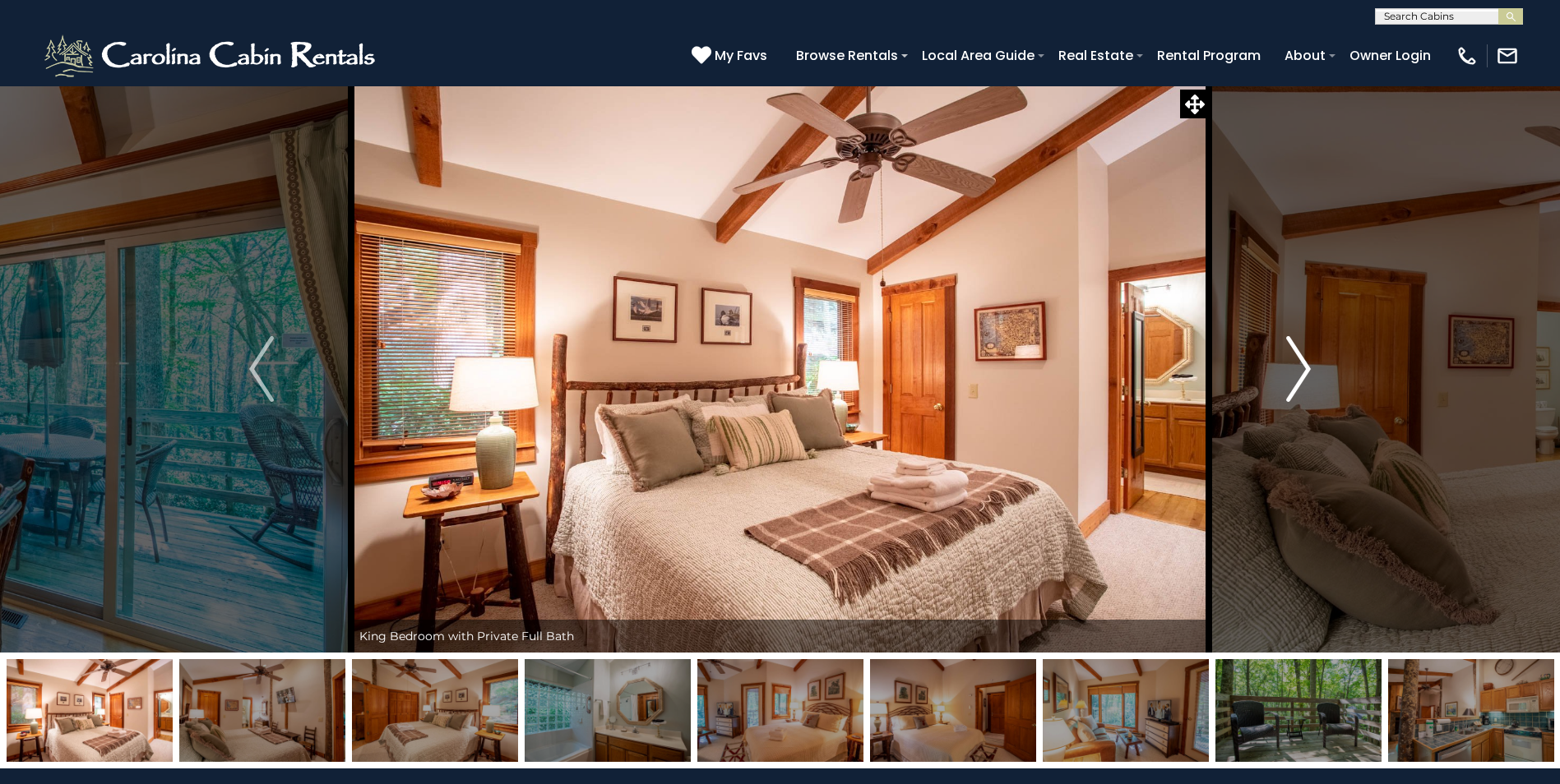
click at [1300, 364] on img "Next" at bounding box center [1299, 369] width 24 height 66
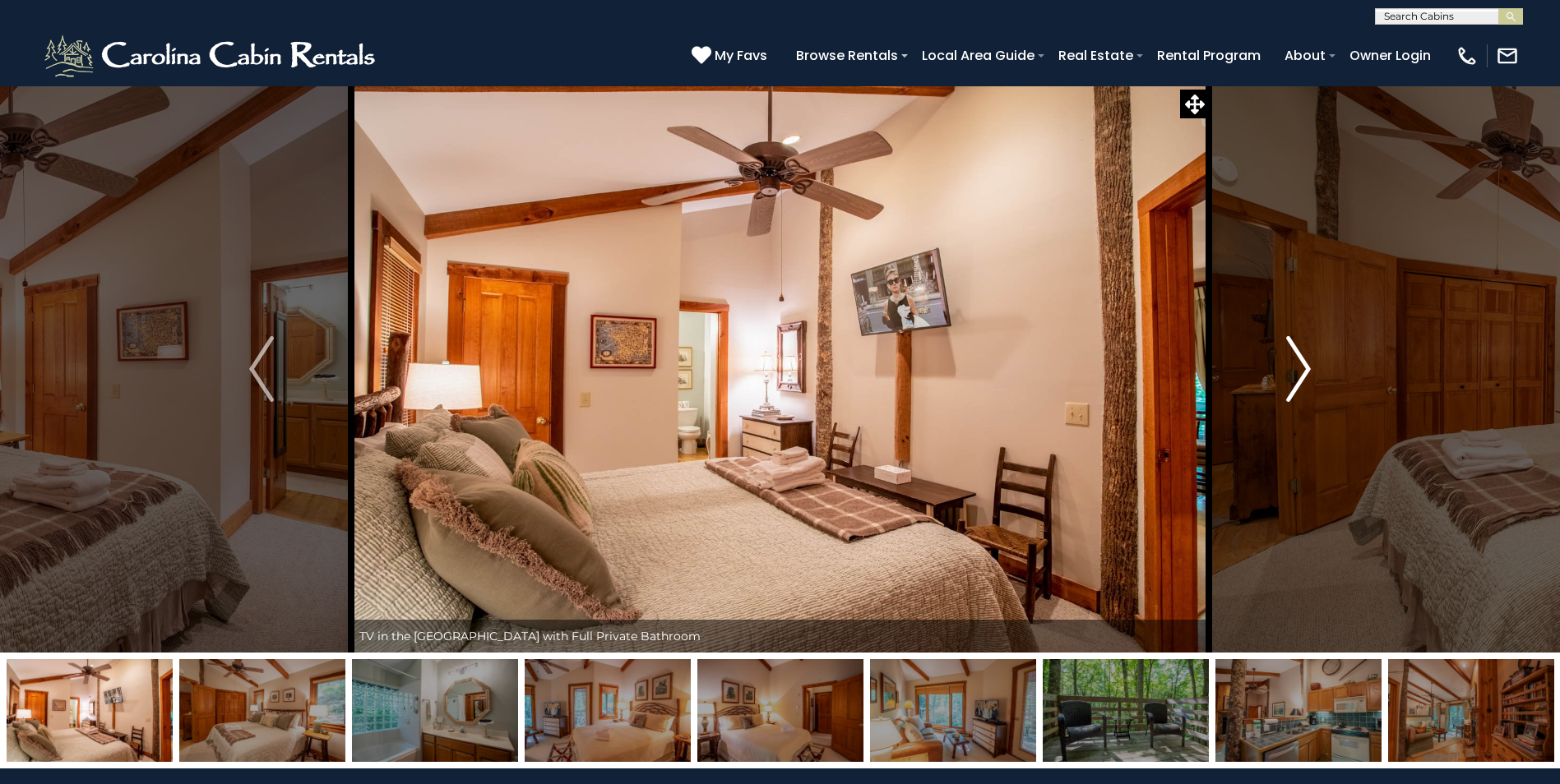
click at [1300, 364] on img "Next" at bounding box center [1299, 369] width 24 height 66
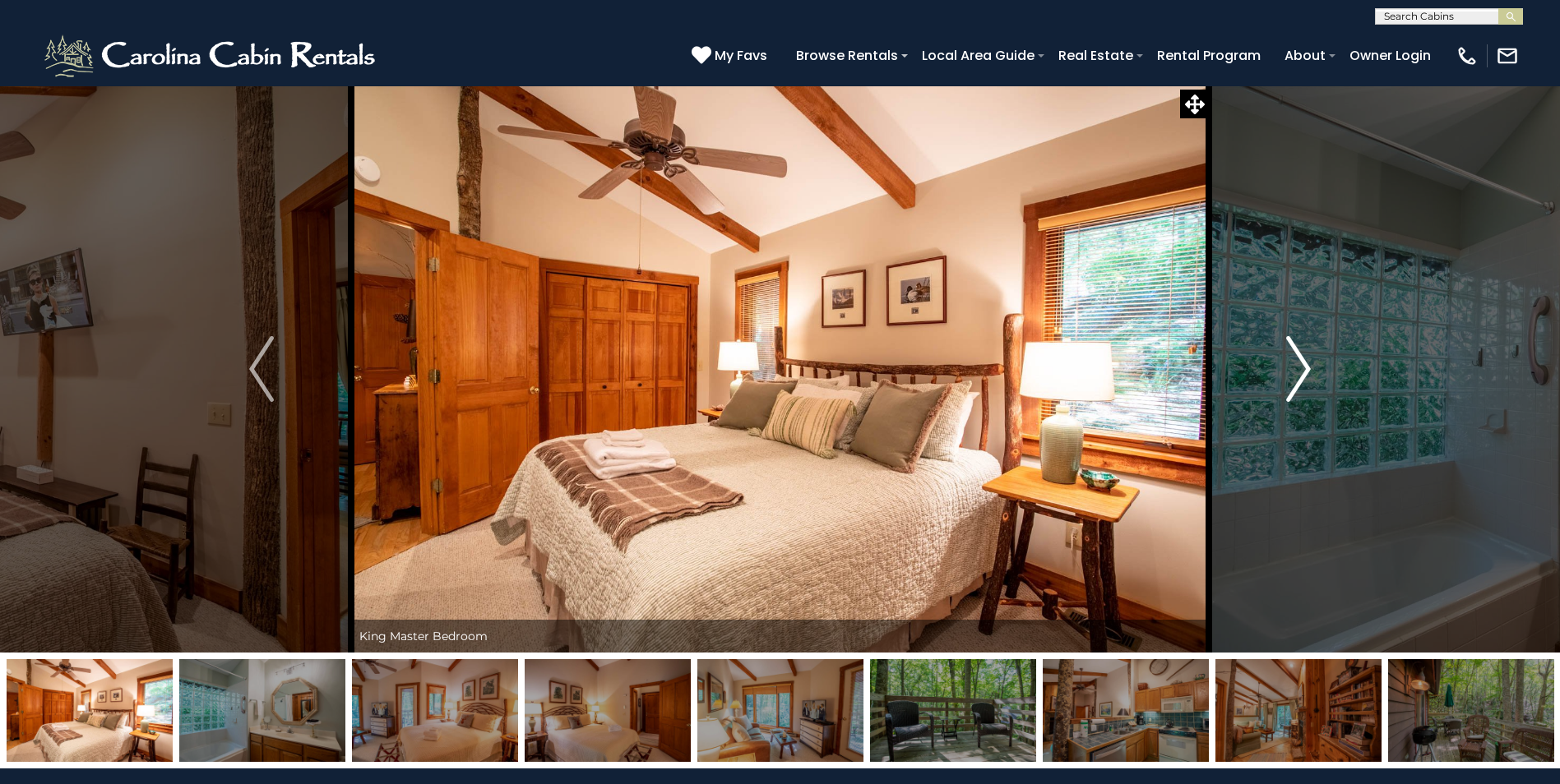
click at [1300, 364] on img "Next" at bounding box center [1299, 369] width 24 height 66
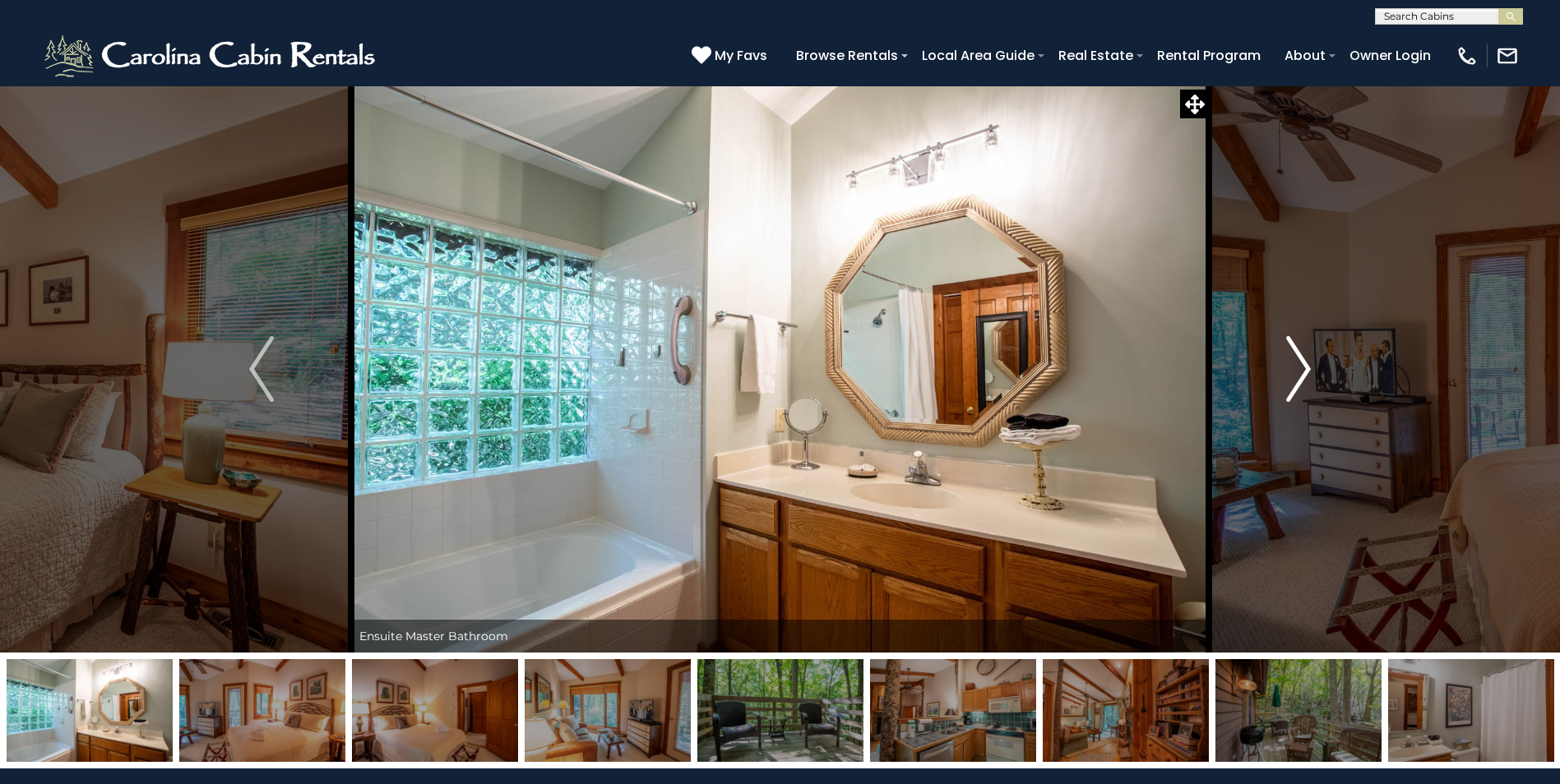
click at [1300, 364] on img "Next" at bounding box center [1299, 369] width 24 height 66
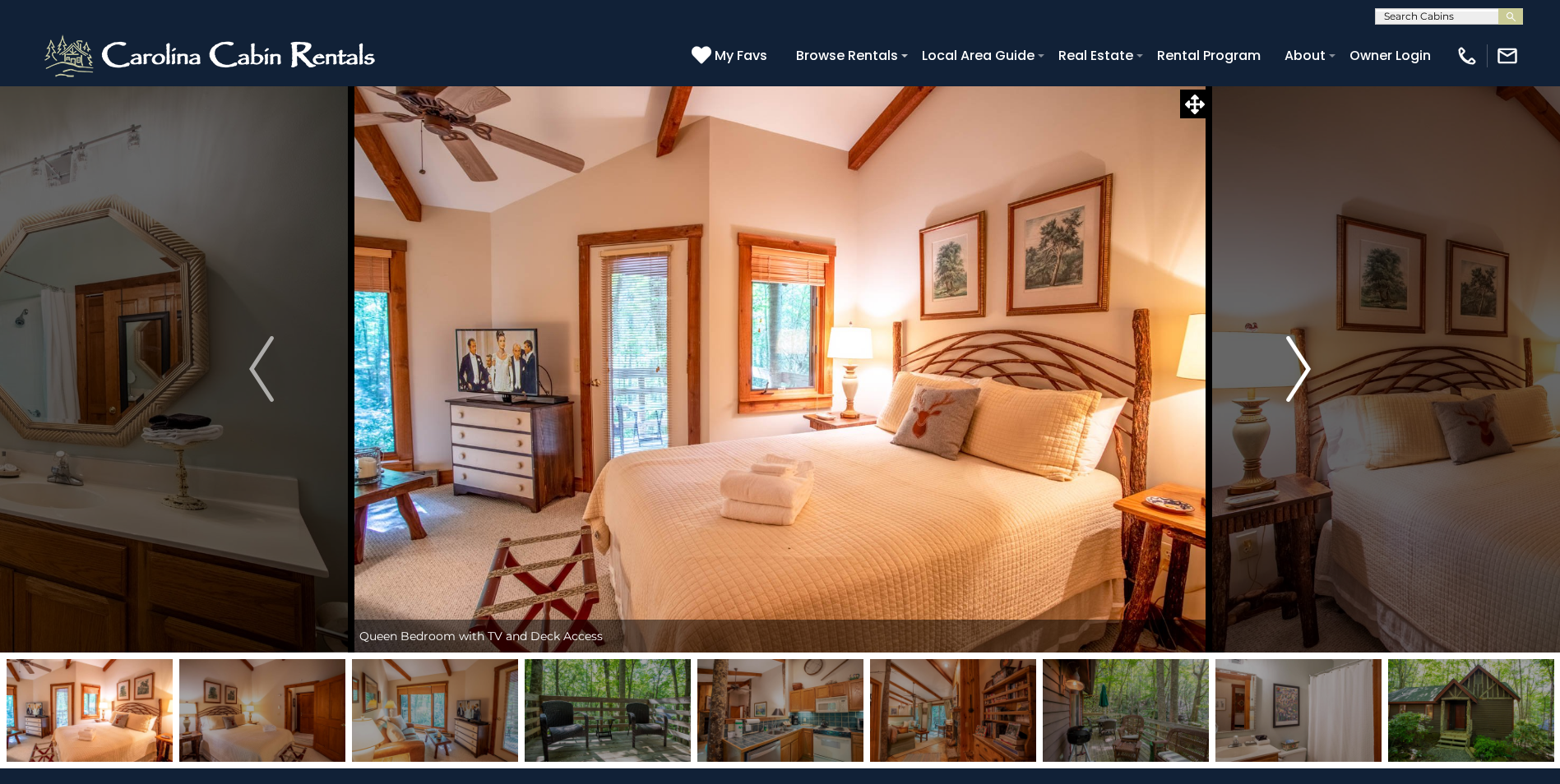
click at [1300, 364] on img "Next" at bounding box center [1299, 369] width 24 height 66
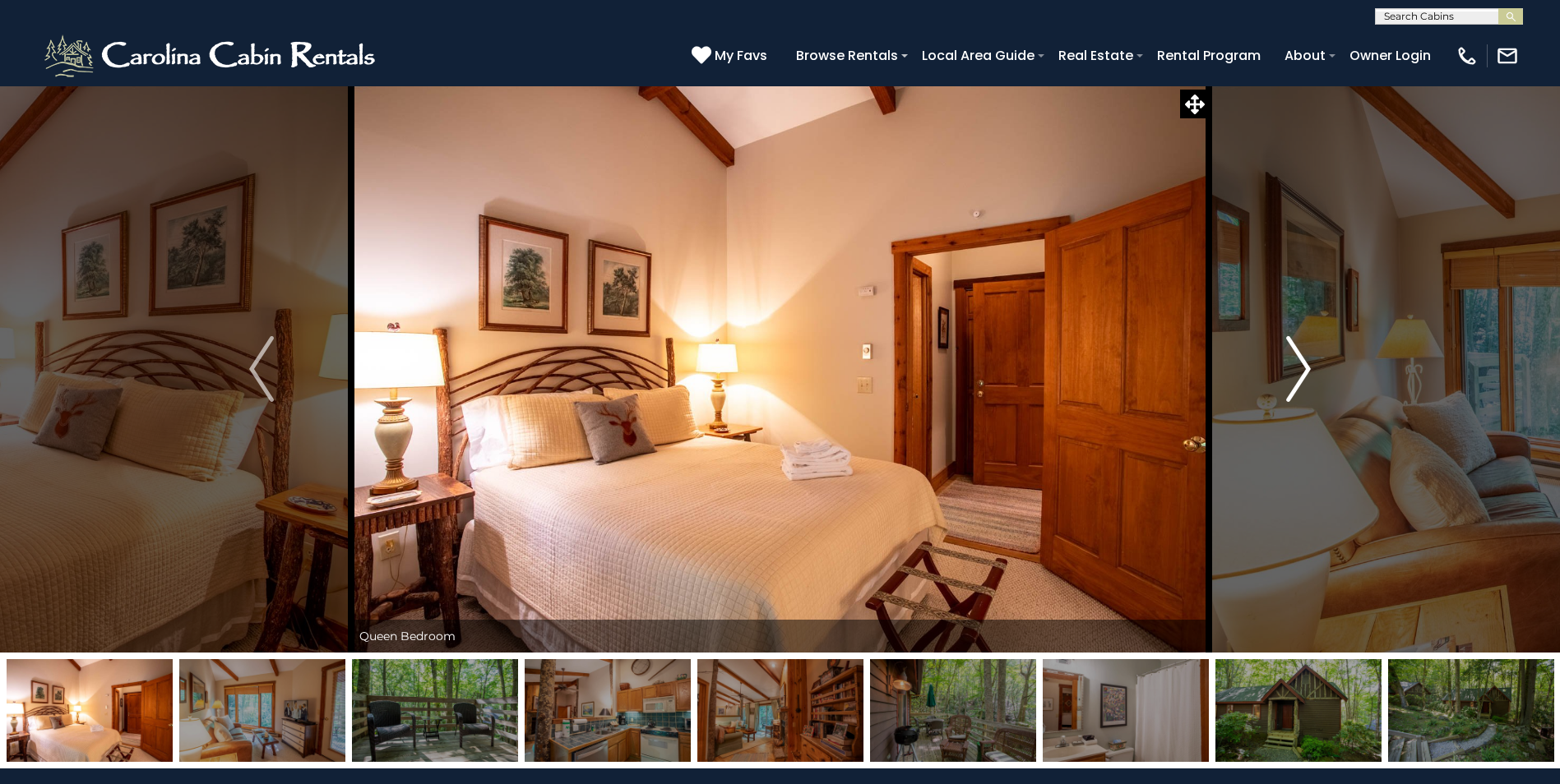
click at [1300, 364] on img "Next" at bounding box center [1299, 369] width 24 height 66
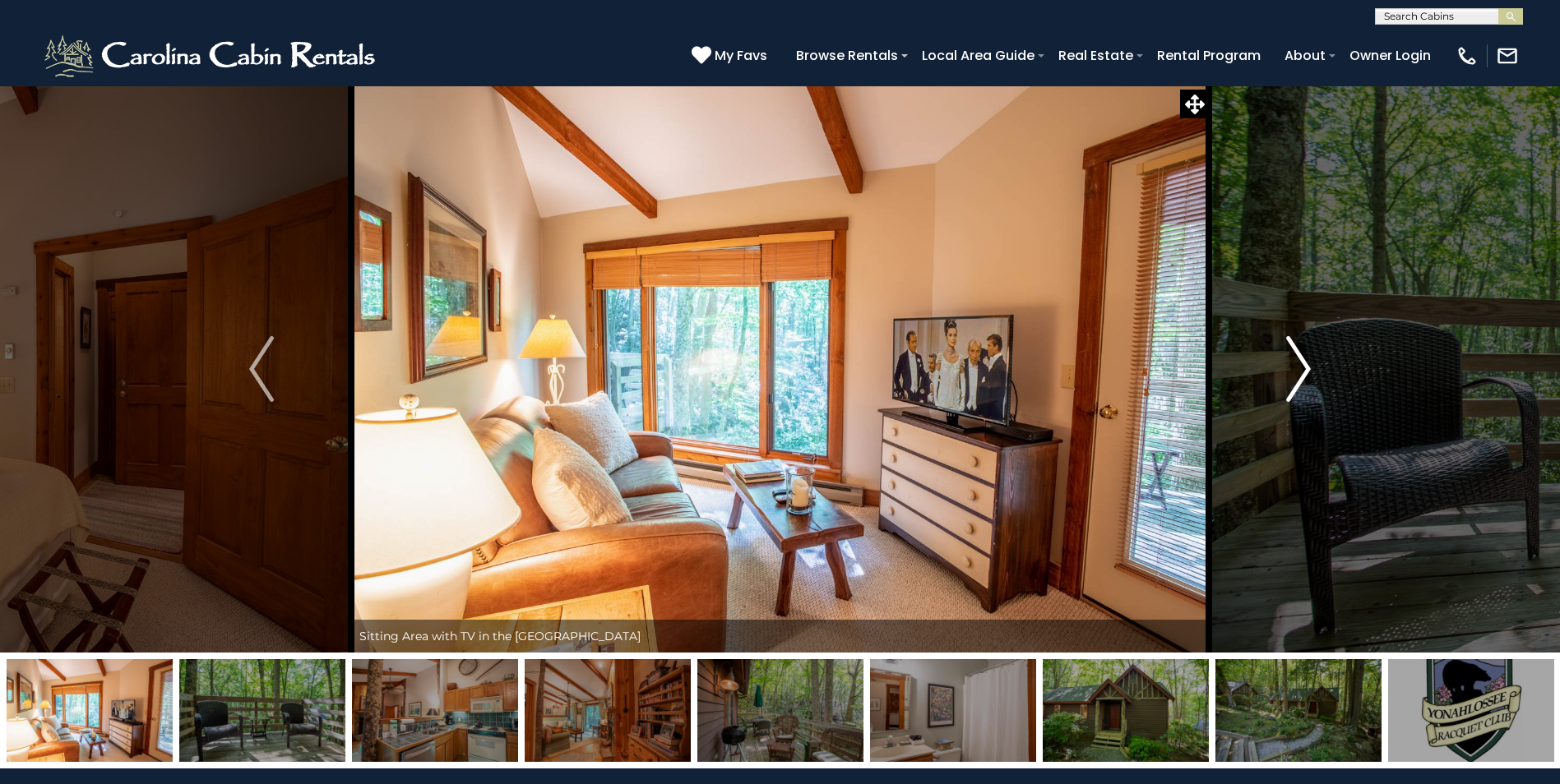
click at [1300, 364] on img "Next" at bounding box center [1299, 369] width 24 height 66
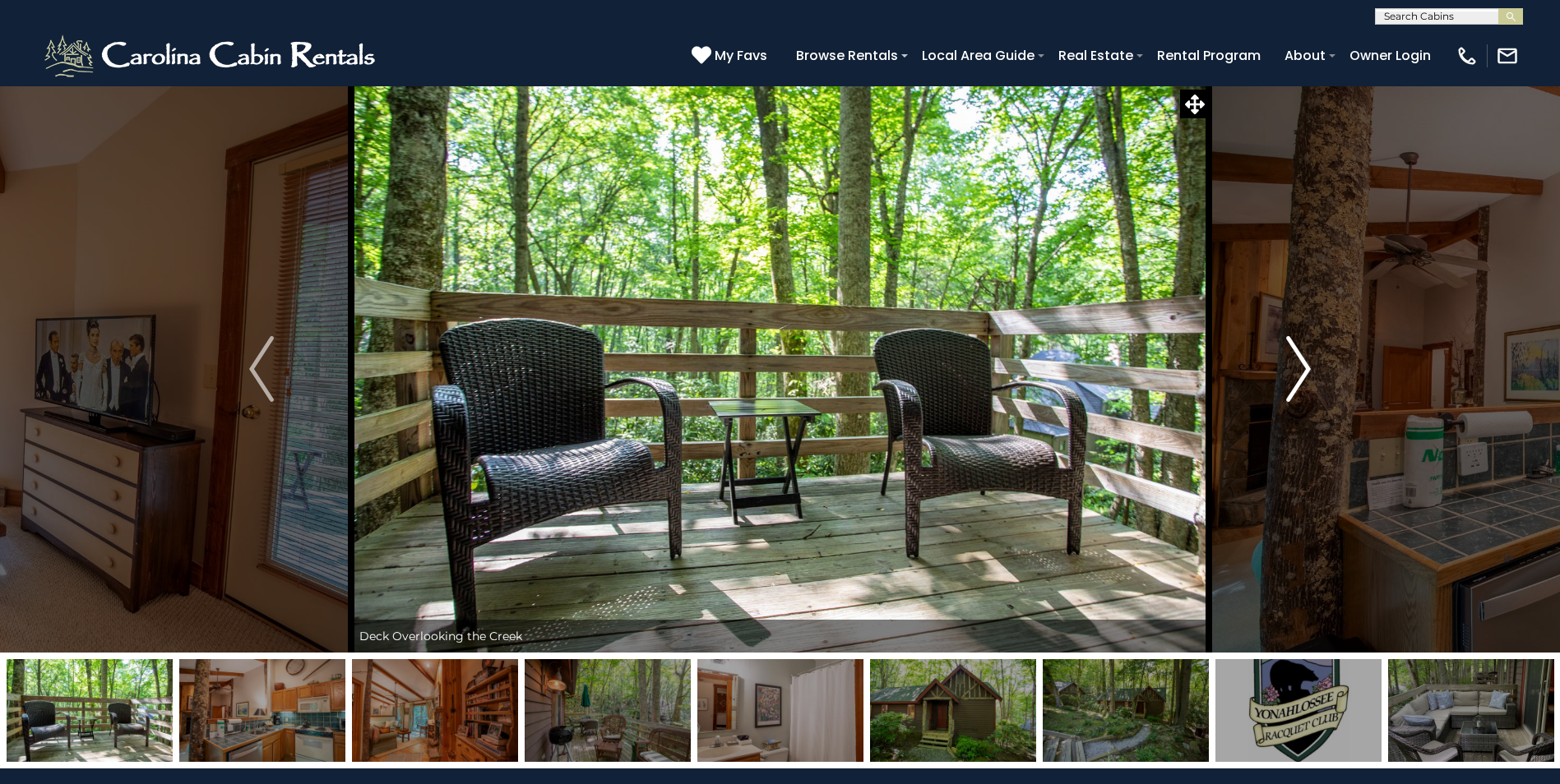
click at [1300, 364] on img "Next" at bounding box center [1299, 369] width 24 height 66
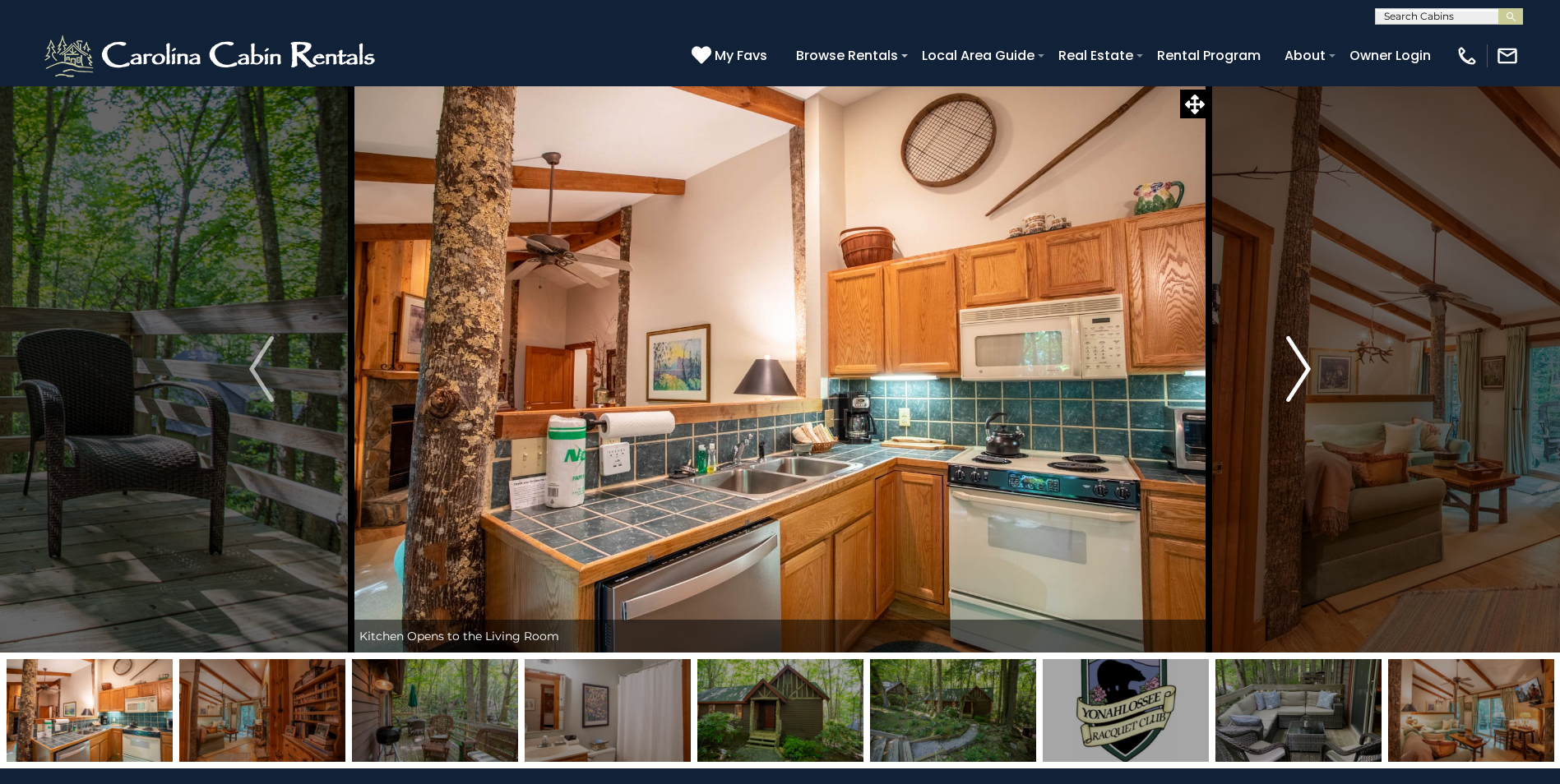
click at [1300, 364] on img "Next" at bounding box center [1299, 369] width 24 height 66
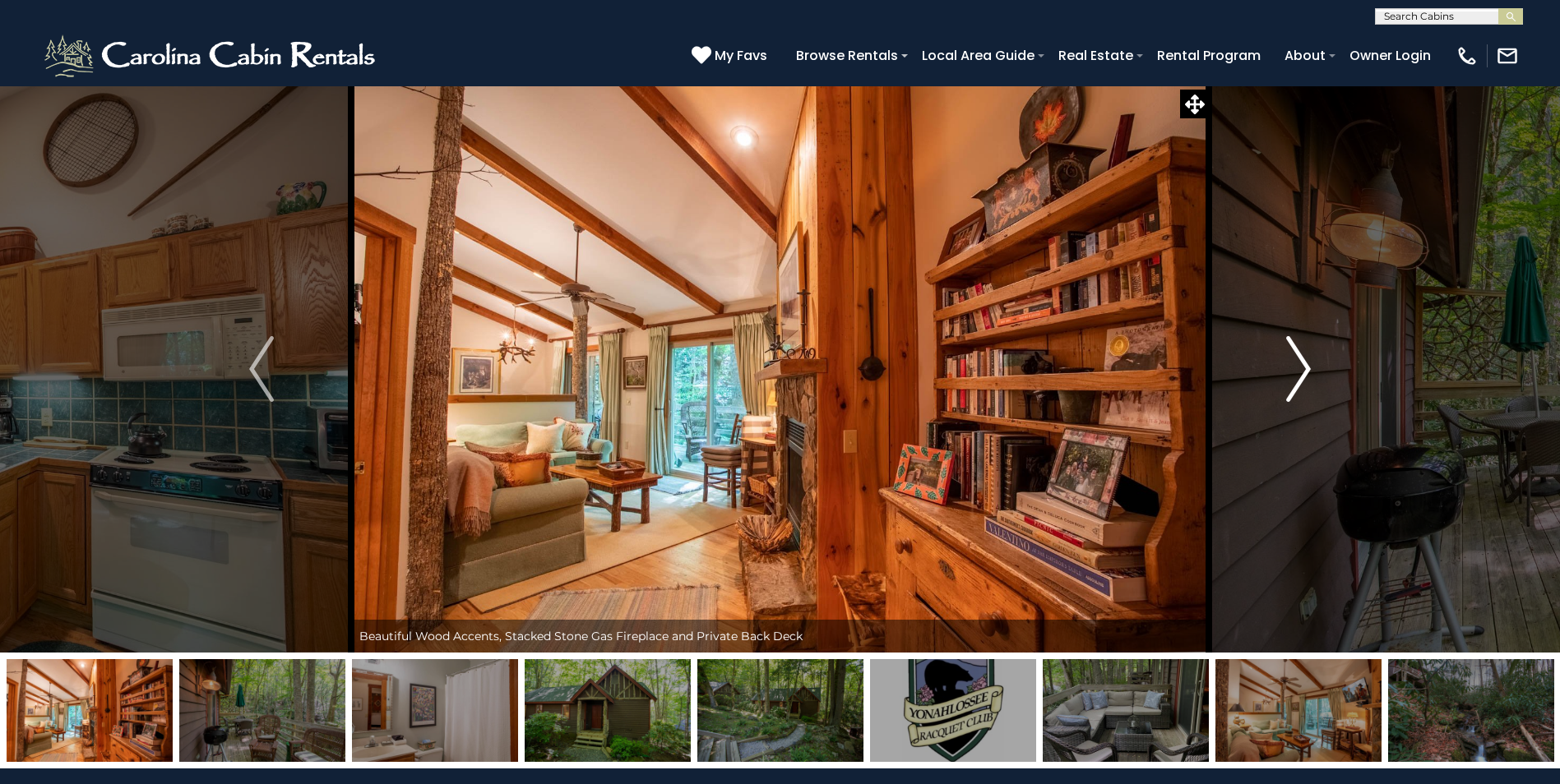
click at [1300, 364] on img "Next" at bounding box center [1299, 369] width 24 height 66
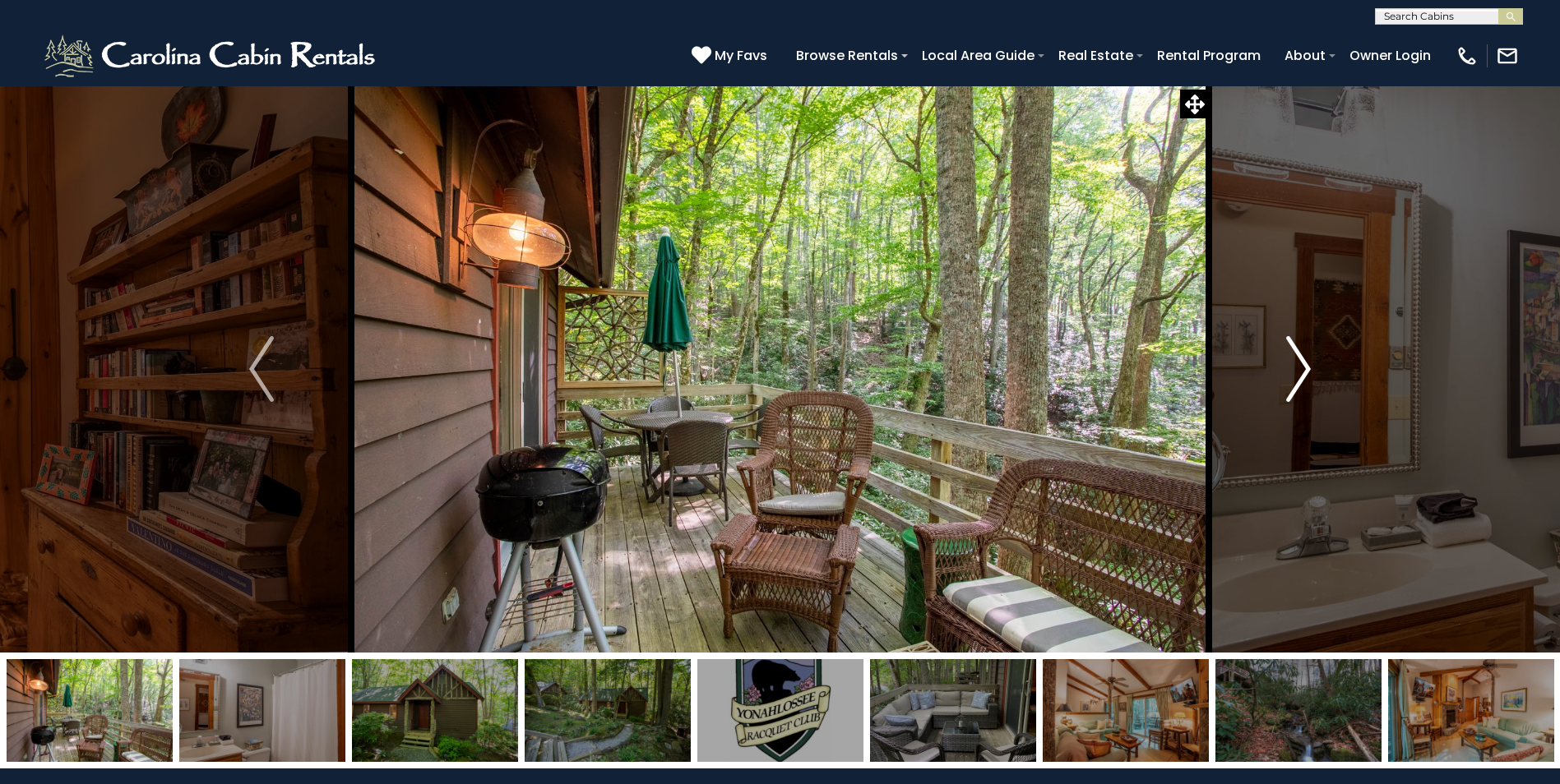
click at [1300, 364] on img "Next" at bounding box center [1299, 369] width 24 height 66
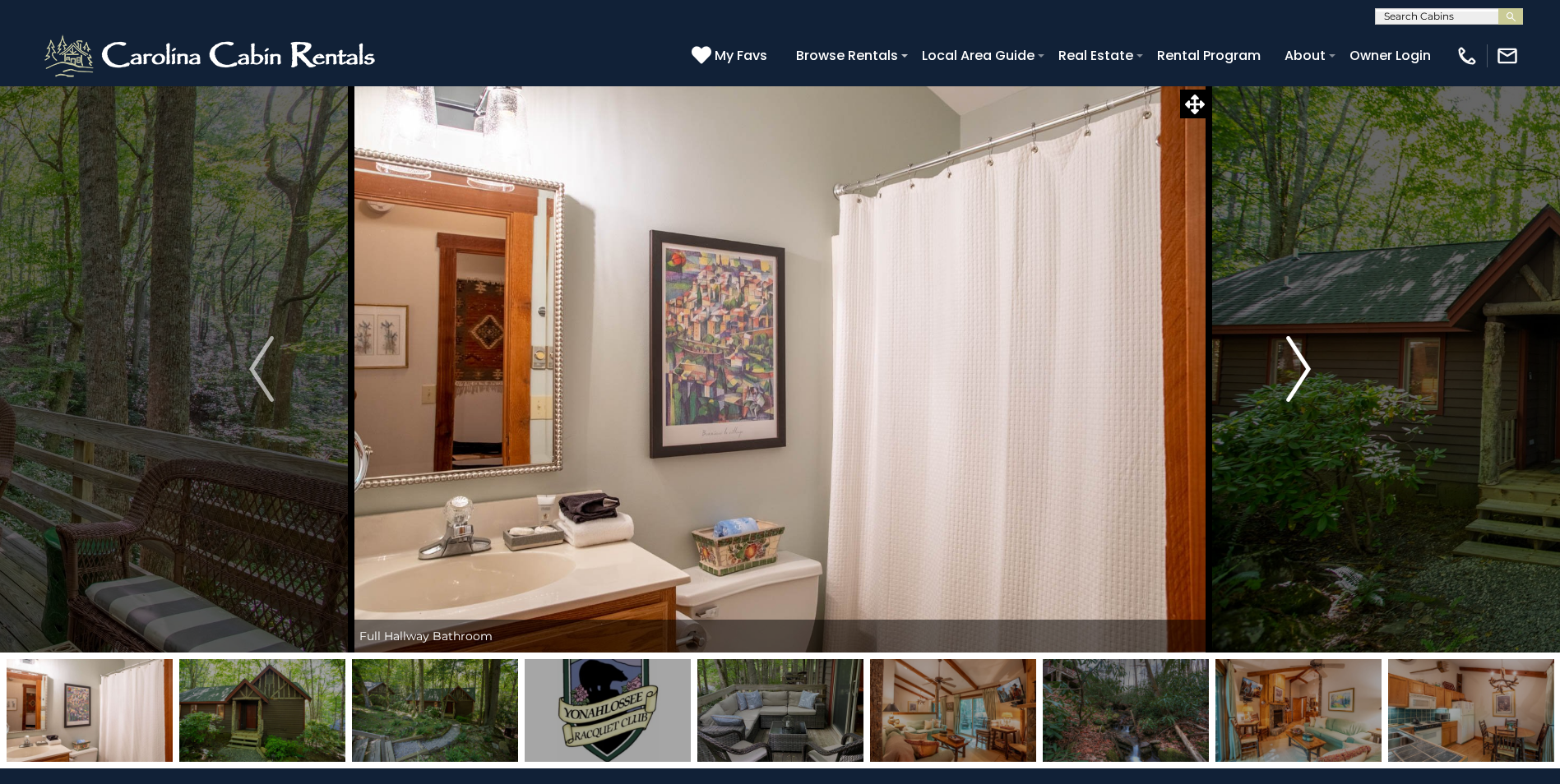
click at [1300, 364] on img "Next" at bounding box center [1299, 369] width 24 height 66
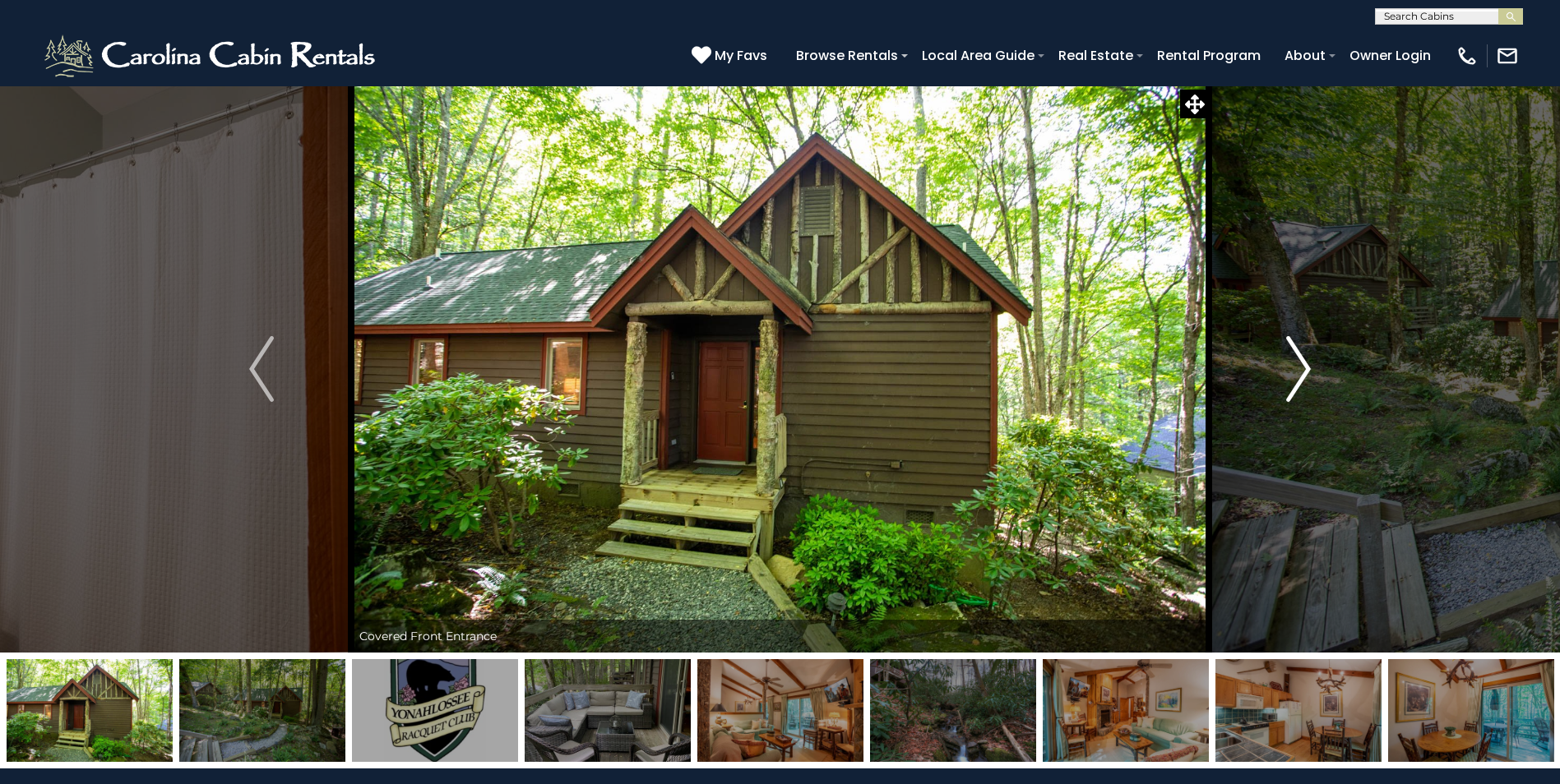
click at [1300, 364] on img "Next" at bounding box center [1299, 369] width 24 height 66
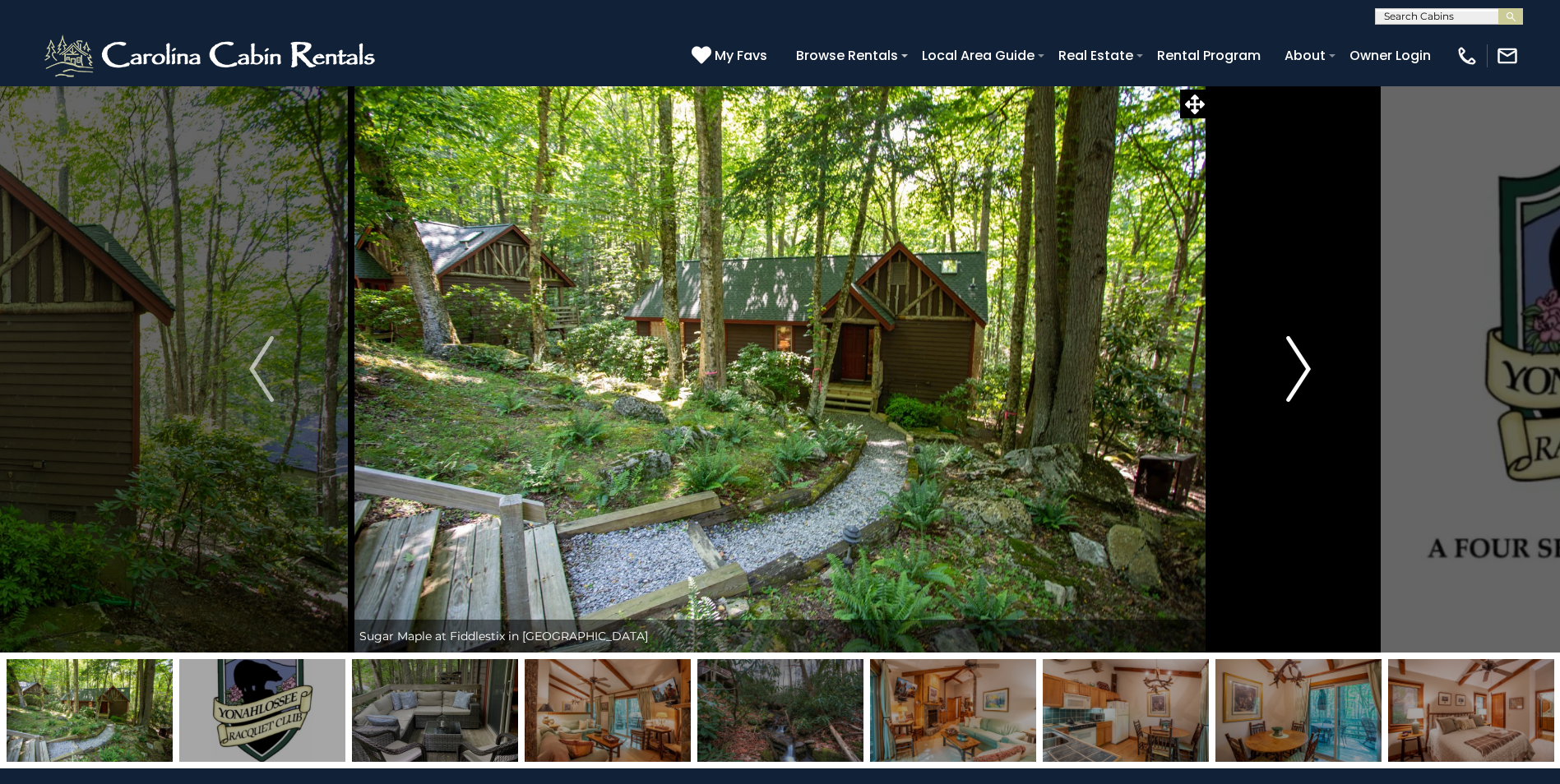
click at [1300, 364] on img "Next" at bounding box center [1299, 369] width 24 height 66
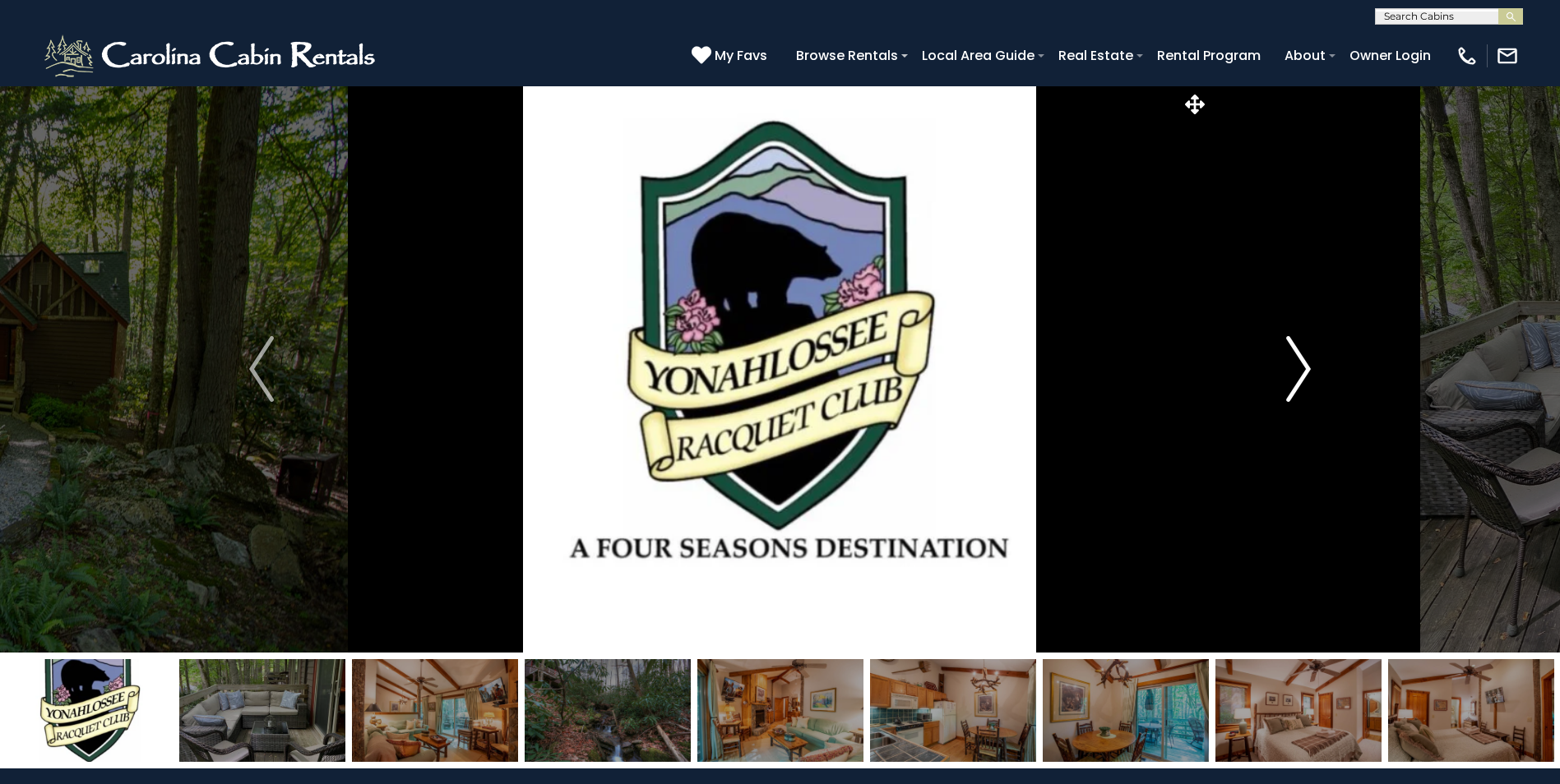
click at [1300, 364] on img "Next" at bounding box center [1299, 369] width 24 height 66
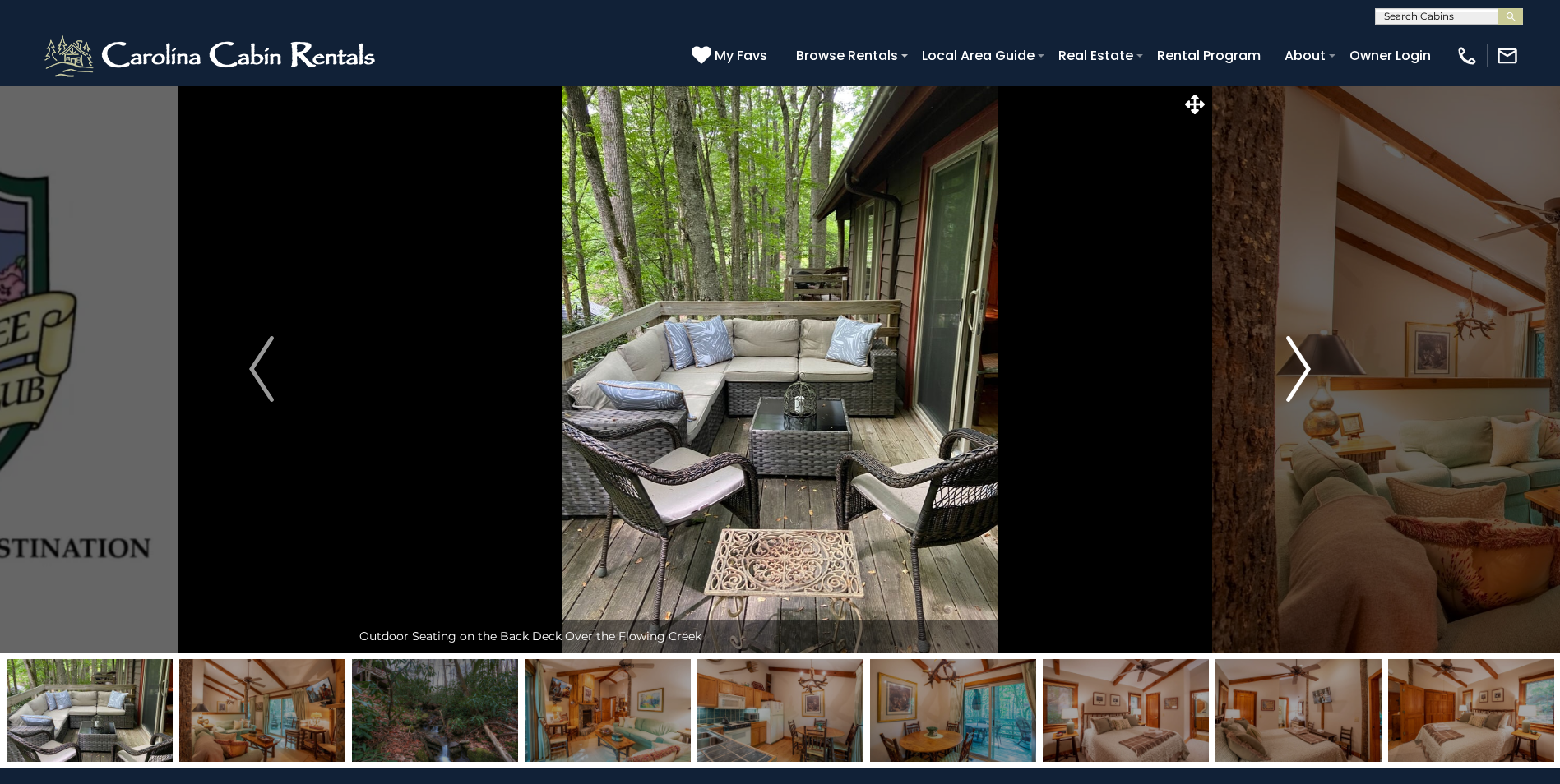
click at [1300, 364] on img "Next" at bounding box center [1299, 369] width 24 height 66
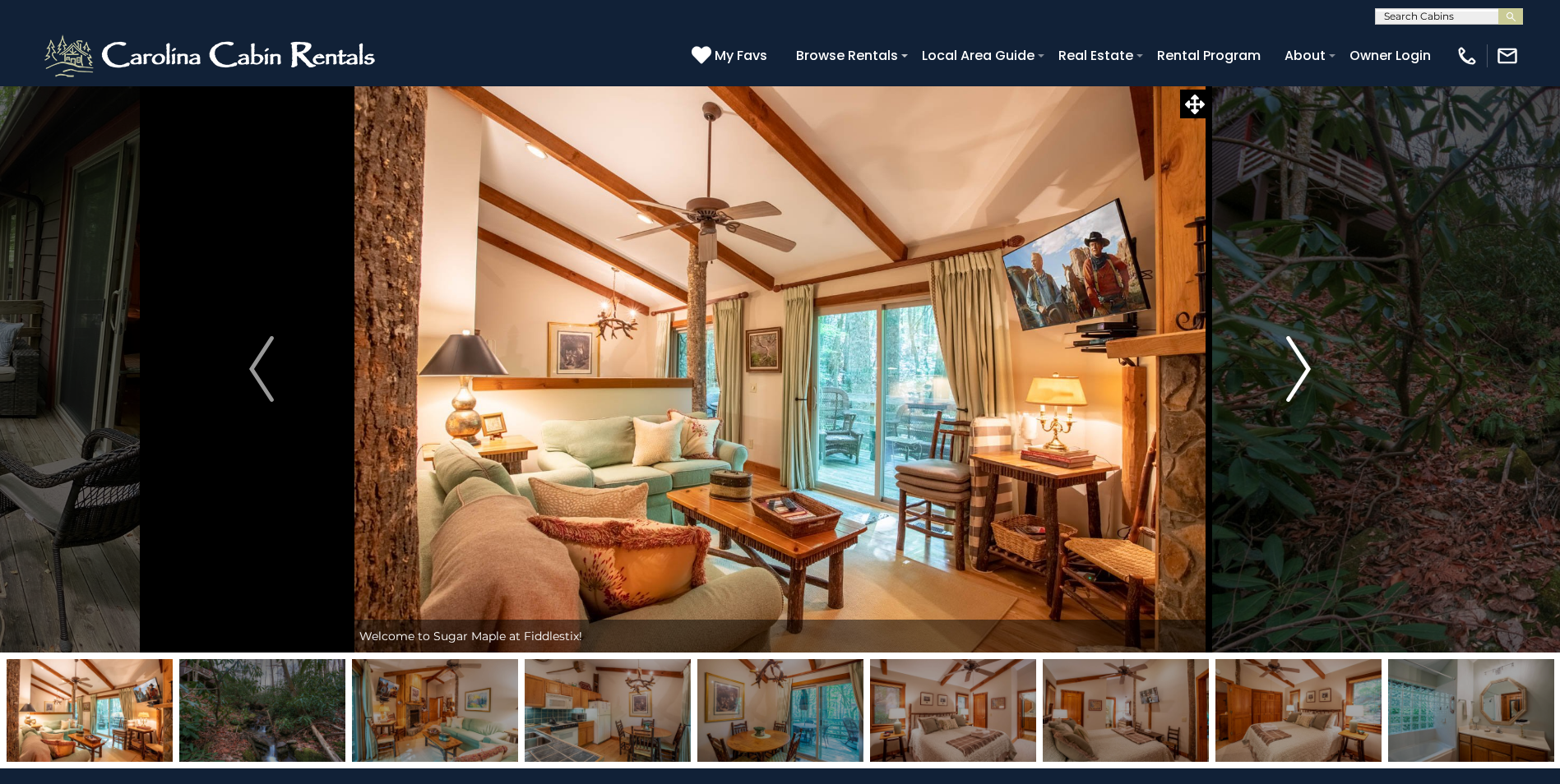
click at [1300, 364] on img "Next" at bounding box center [1299, 369] width 24 height 66
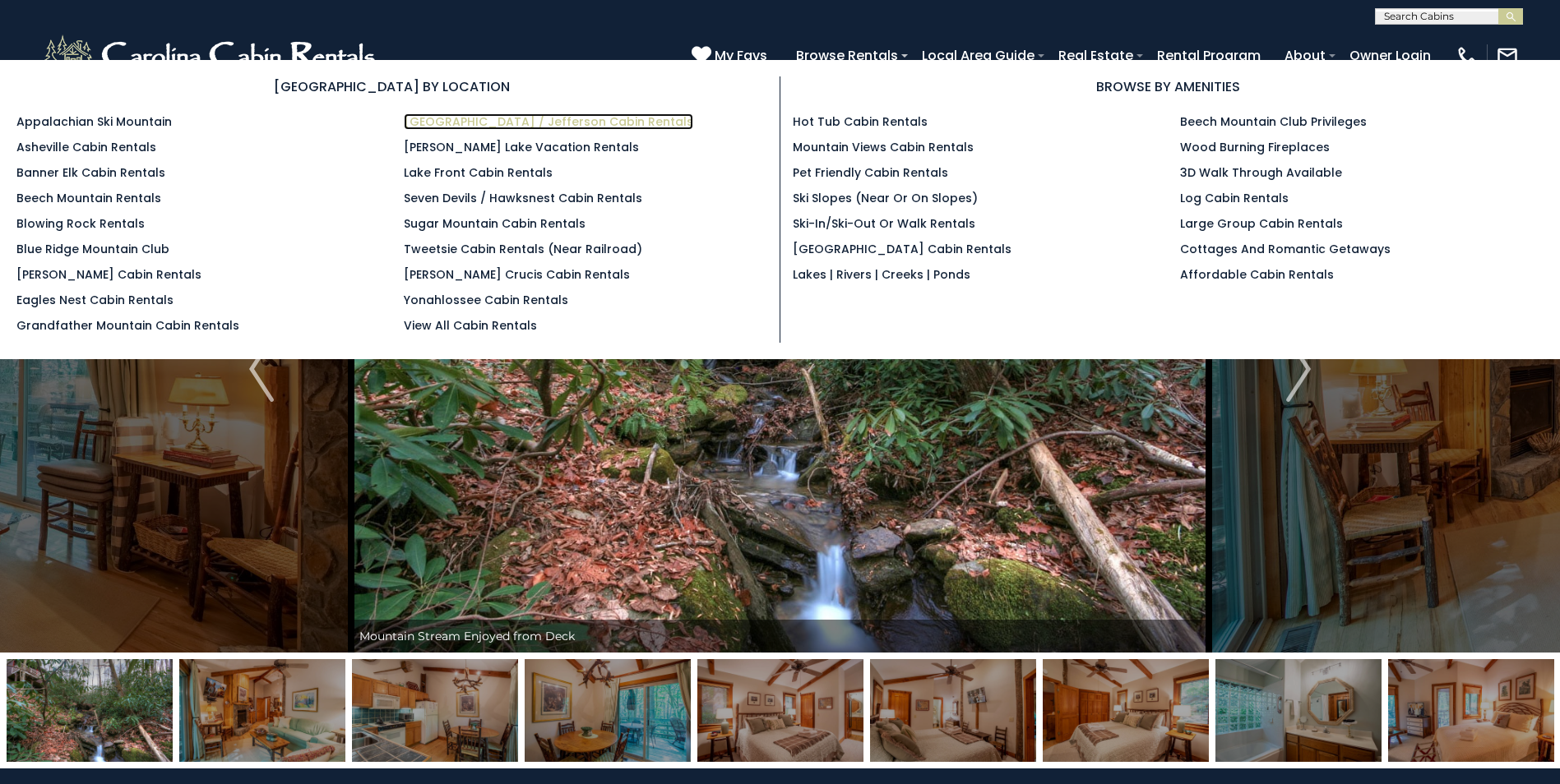
click at [565, 120] on link "[GEOGRAPHIC_DATA] / Jefferson Cabin Rentals" at bounding box center [548, 121] width 290 height 16
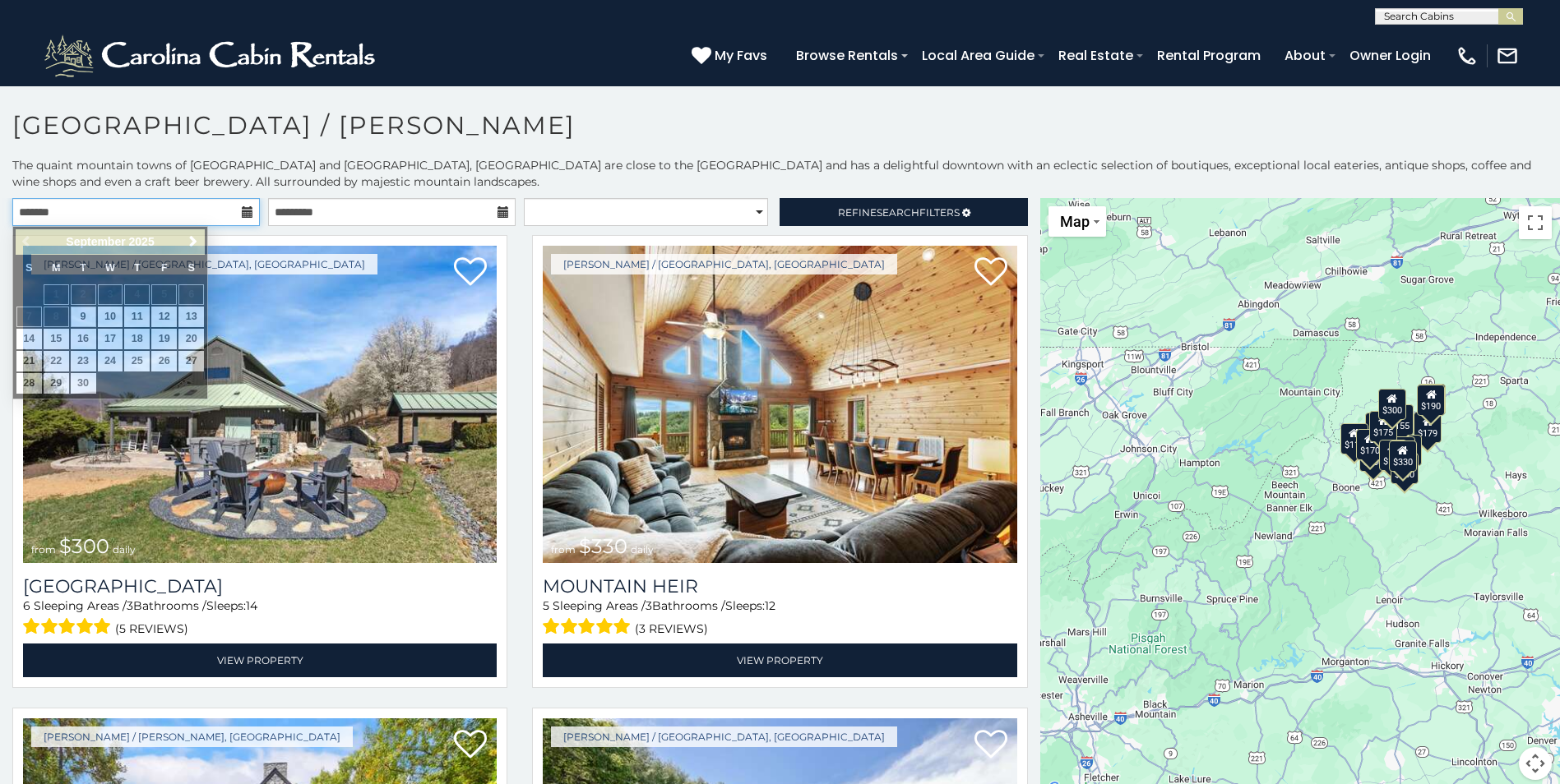
click at [238, 204] on input "text" at bounding box center [135, 212] width 247 height 28
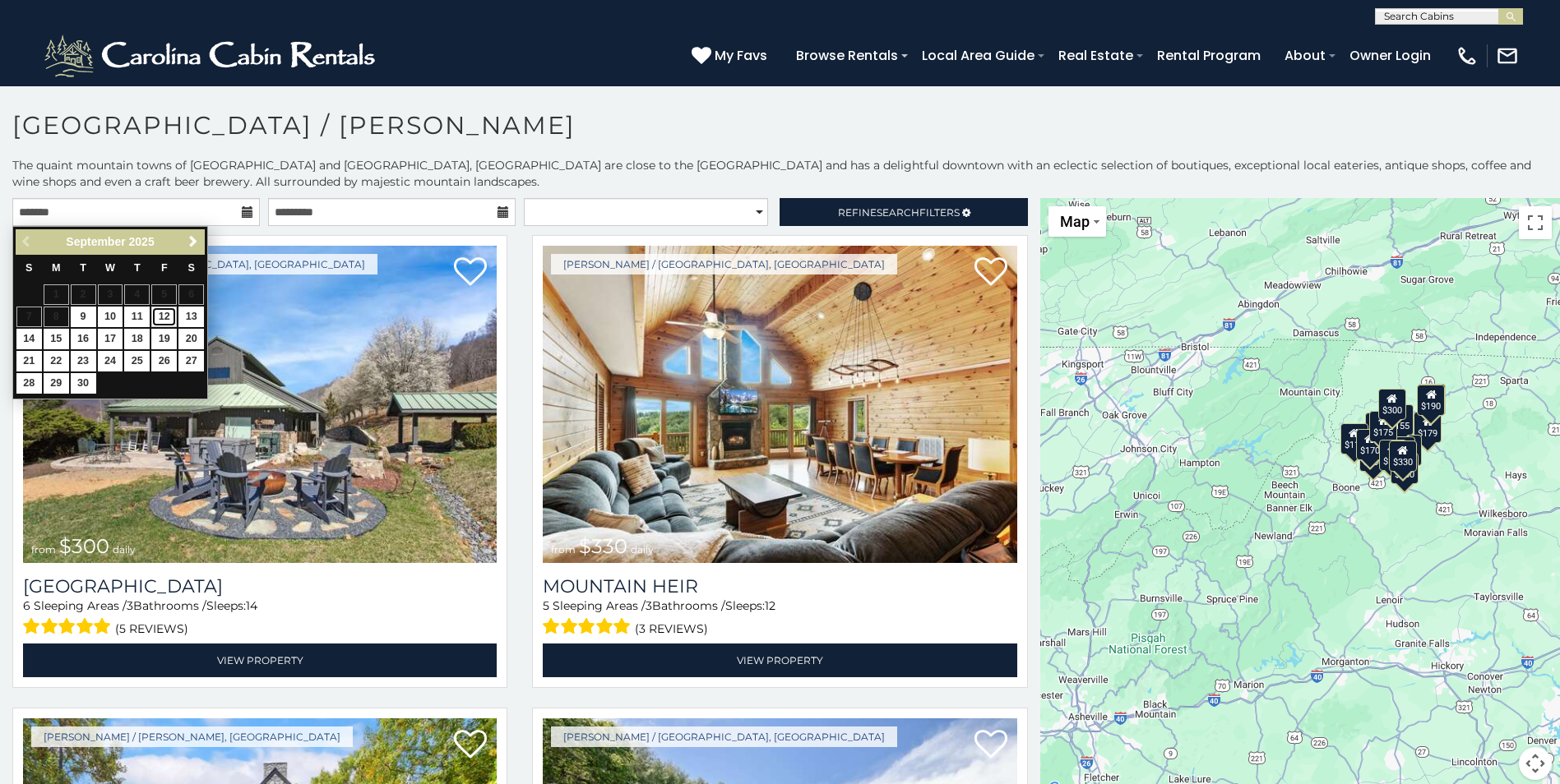
click at [164, 316] on link "12" at bounding box center [164, 317] width 25 height 21
type input "**********"
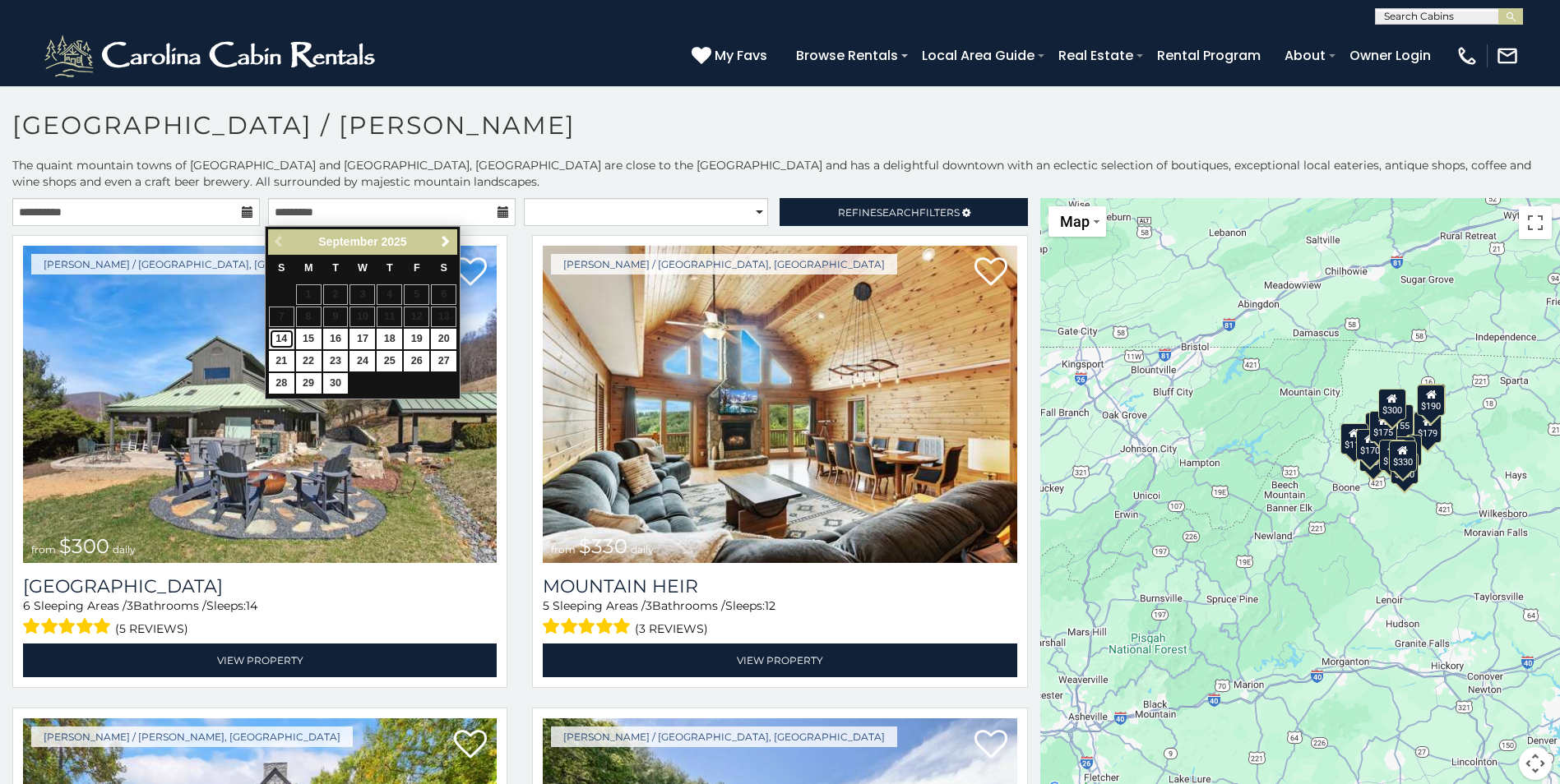
click at [275, 334] on link "14" at bounding box center [281, 339] width 25 height 21
type input "**********"
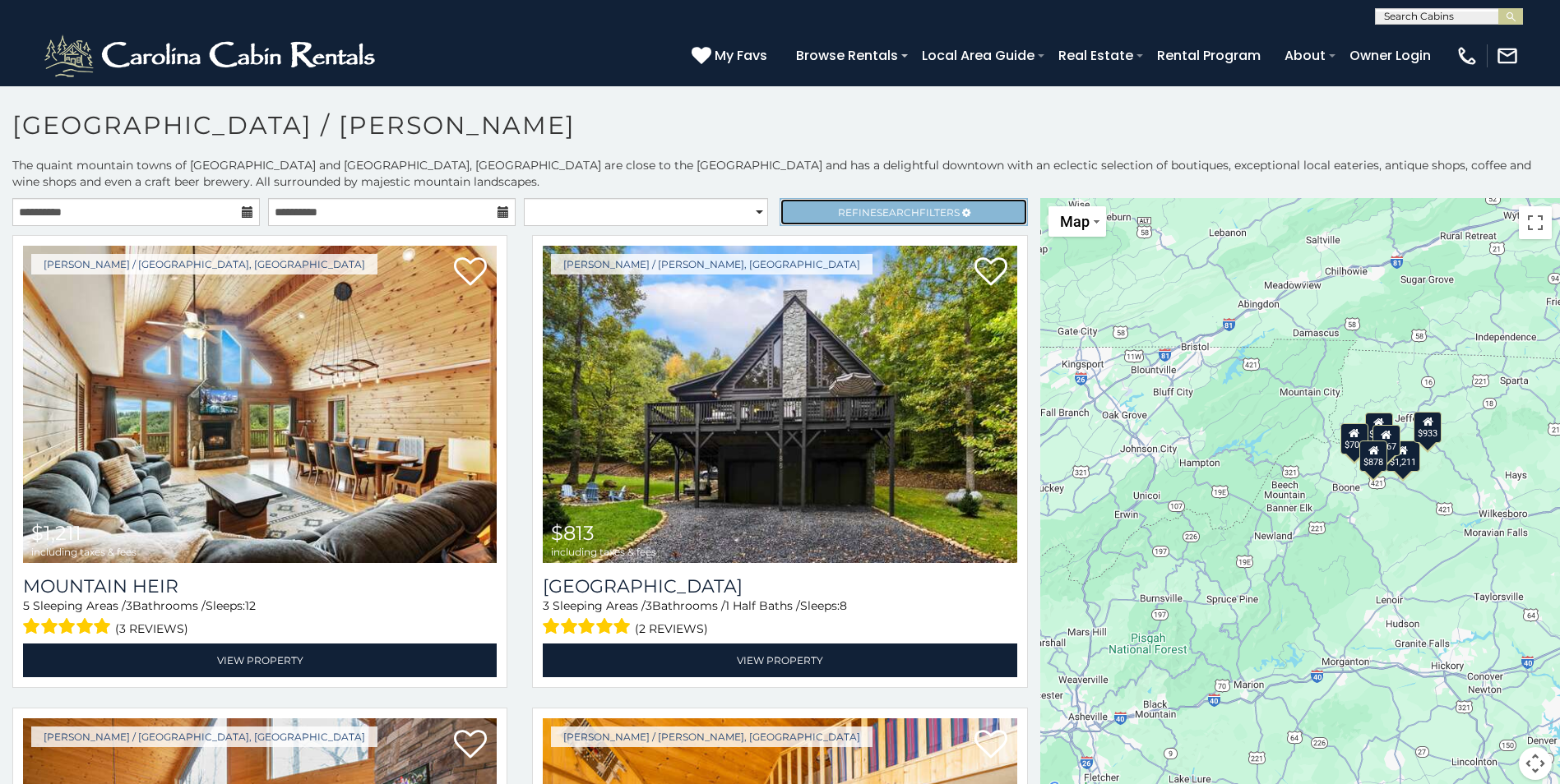
click at [947, 210] on span "Refine Search Filters" at bounding box center [898, 212] width 121 height 12
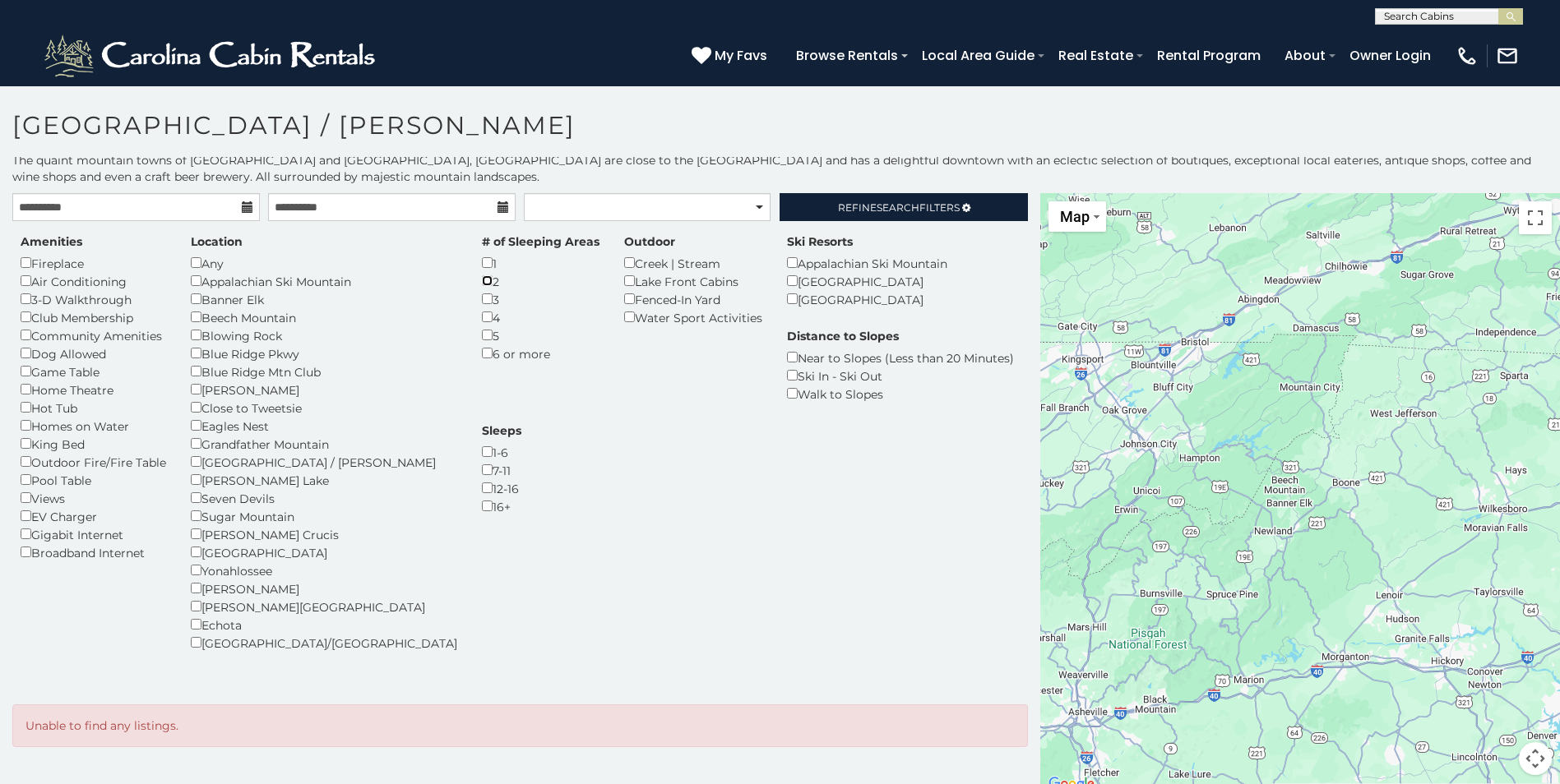
scroll to position [7, 0]
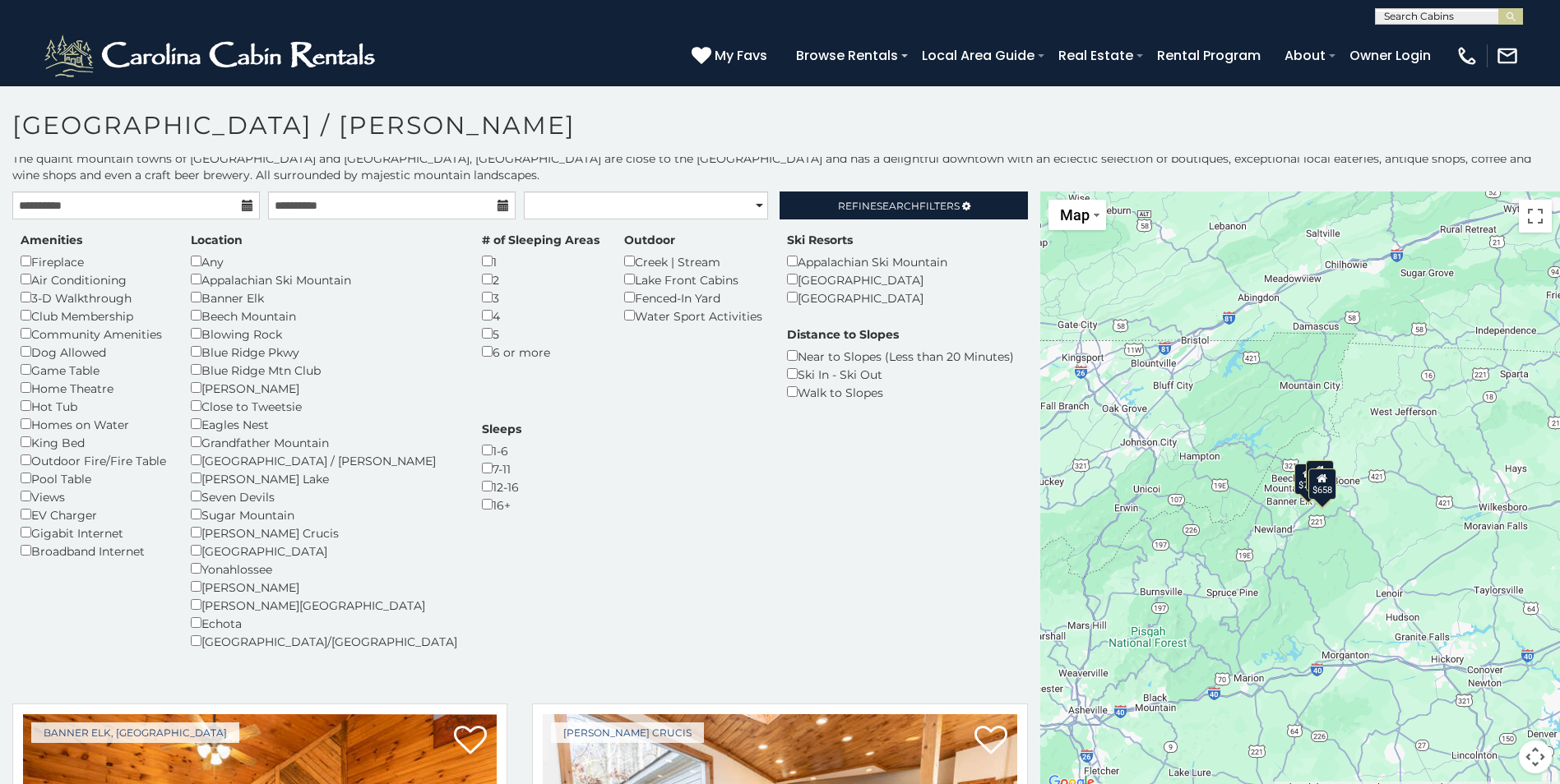
click at [482, 262] on div "1" at bounding box center [541, 261] width 118 height 18
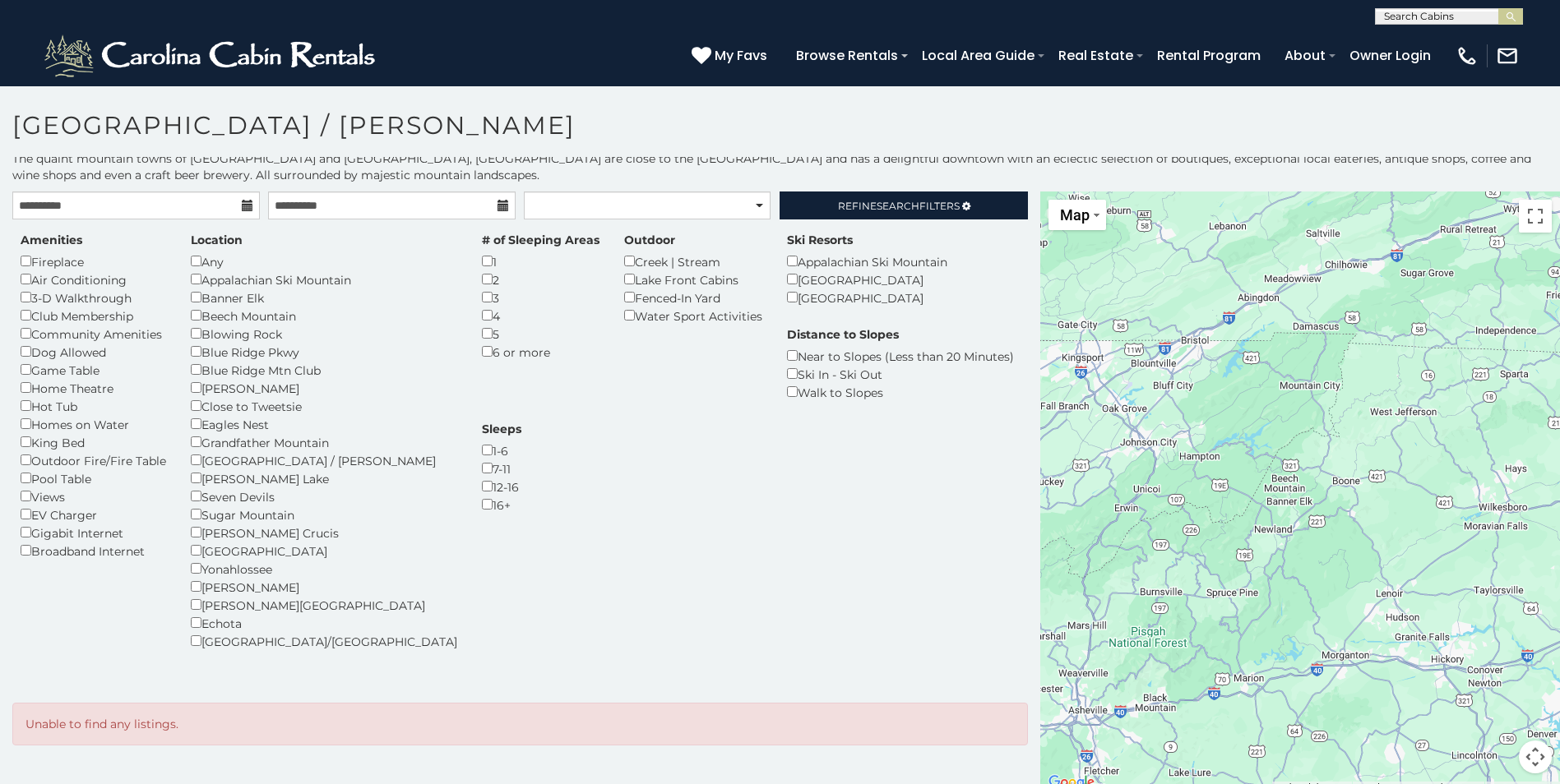
click at [197, 327] on div "Blowing Rock" at bounding box center [323, 333] width 266 height 18
click at [197, 382] on div "[PERSON_NAME]" at bounding box center [323, 387] width 266 height 18
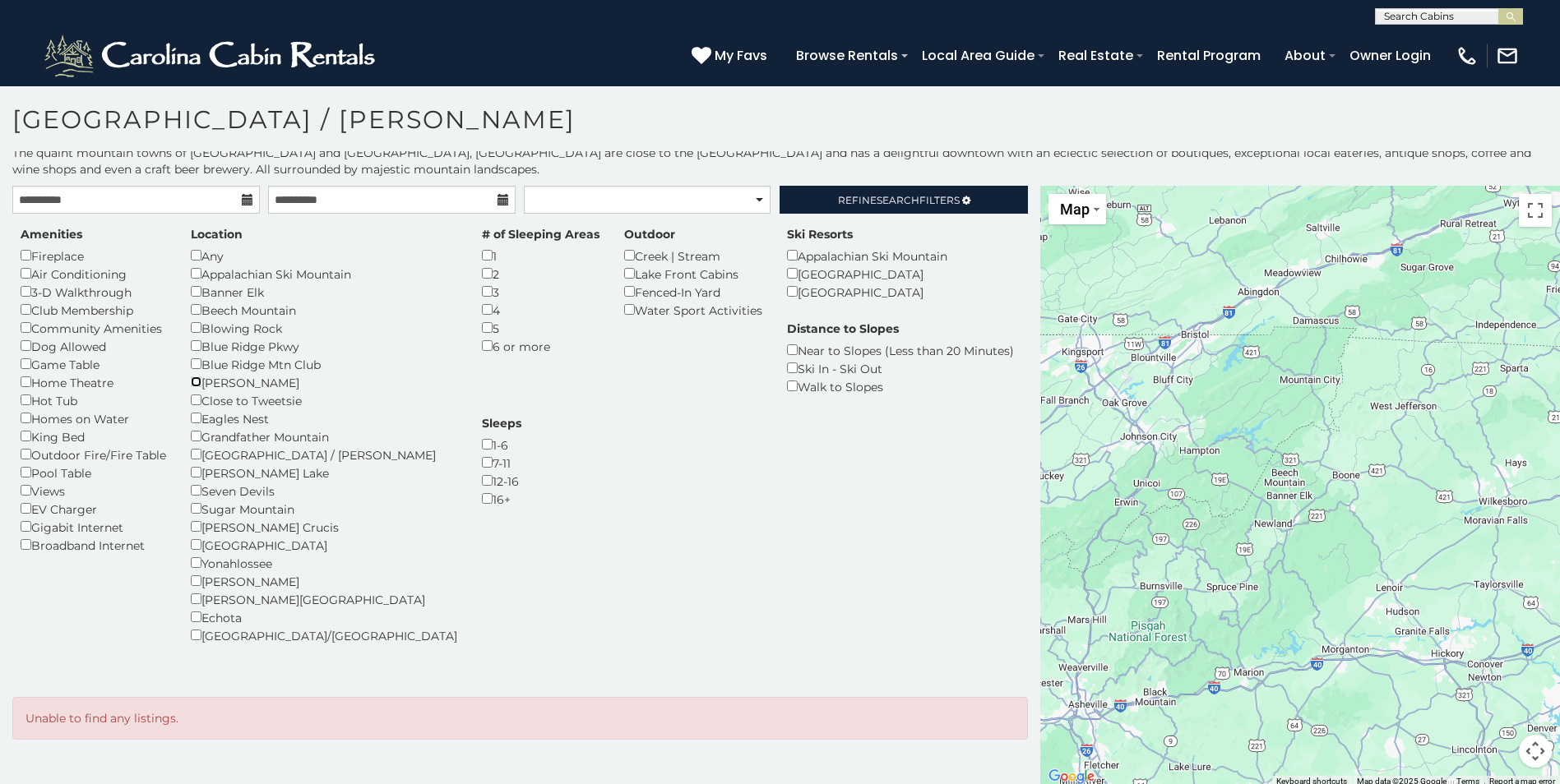
scroll to position [9, 0]
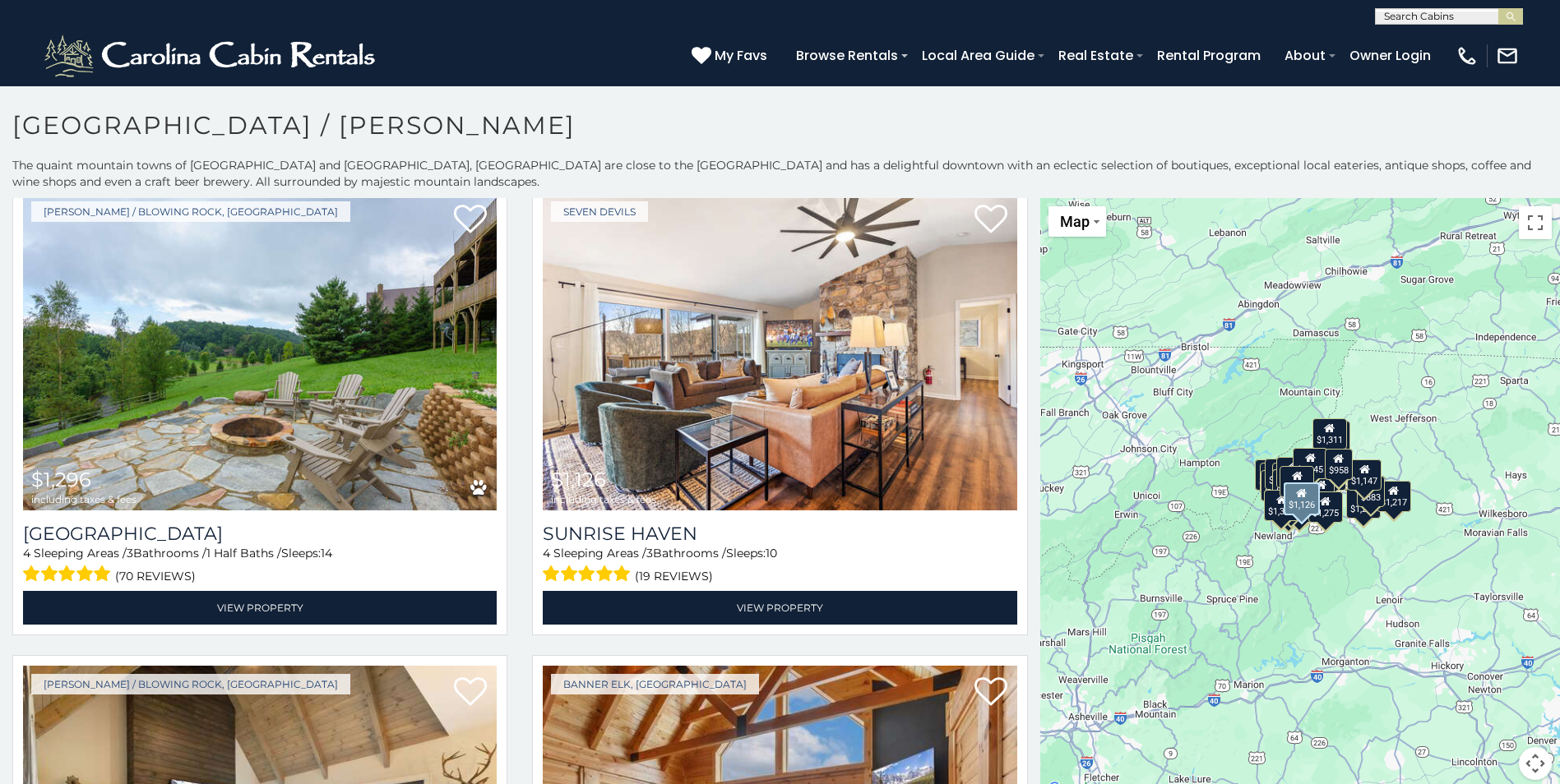
scroll to position [3371, 0]
